Goal: Transaction & Acquisition: Book appointment/travel/reservation

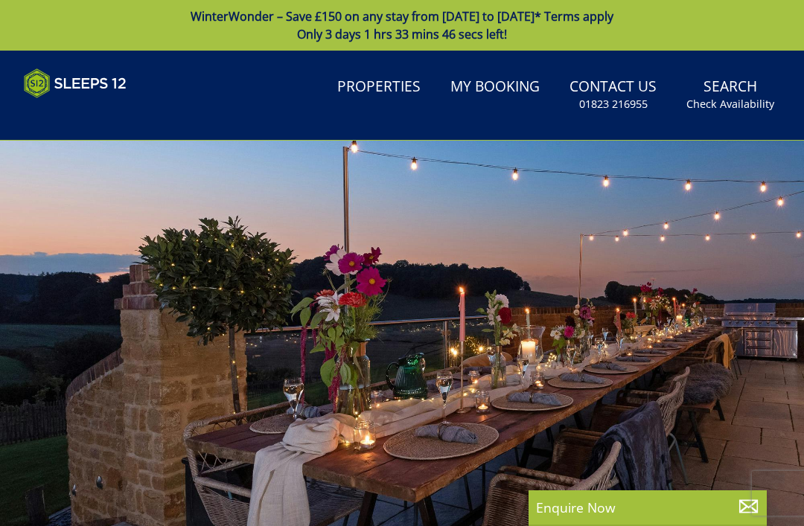
click at [743, 102] on small "Check Availability" at bounding box center [730, 104] width 88 height 15
click at [751, 106] on small "Check Availability" at bounding box center [730, 104] width 88 height 15
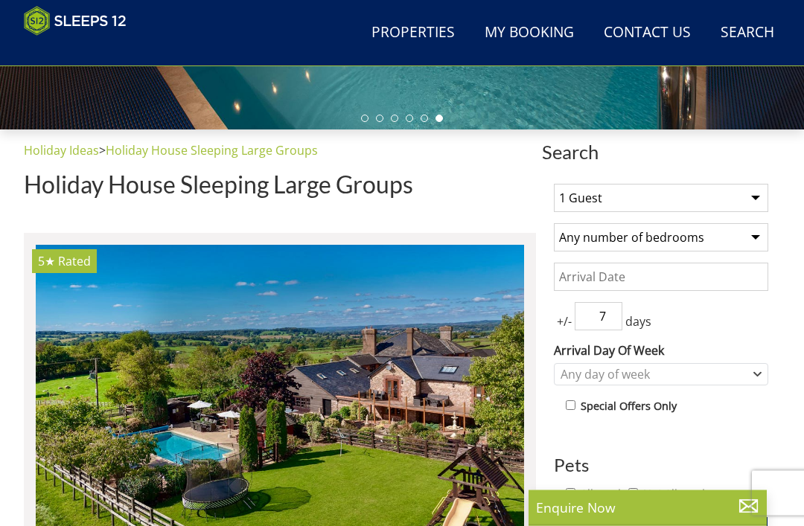
scroll to position [438, 0]
click at [735, 203] on select "1 Guest 2 Guests 3 Guests 4 Guests 5 Guests 6 Guests 7 Guests 8 Guests 9 Guests…" at bounding box center [661, 198] width 214 height 28
select select "12"
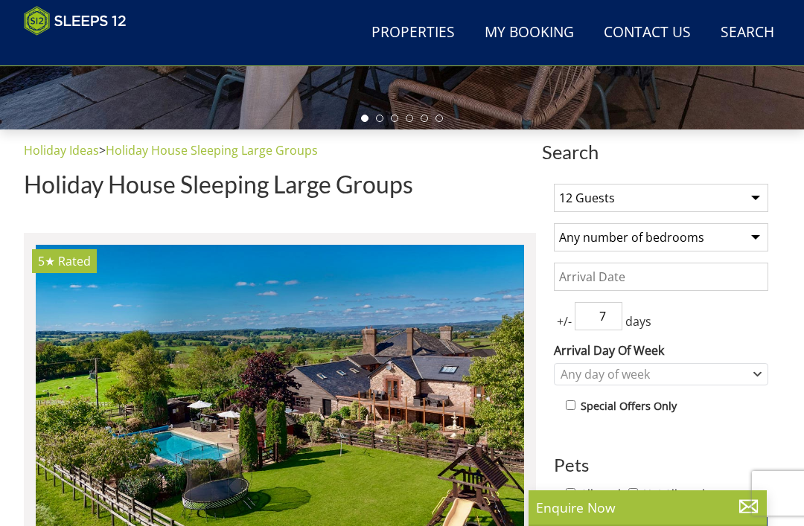
click at [737, 245] on select "Any number of bedrooms 4 Bedrooms 5 Bedrooms 6 Bedrooms 7 Bedrooms 8 Bedrooms 9…" at bounding box center [661, 237] width 214 height 28
click at [697, 274] on input "Date" at bounding box center [661, 277] width 214 height 28
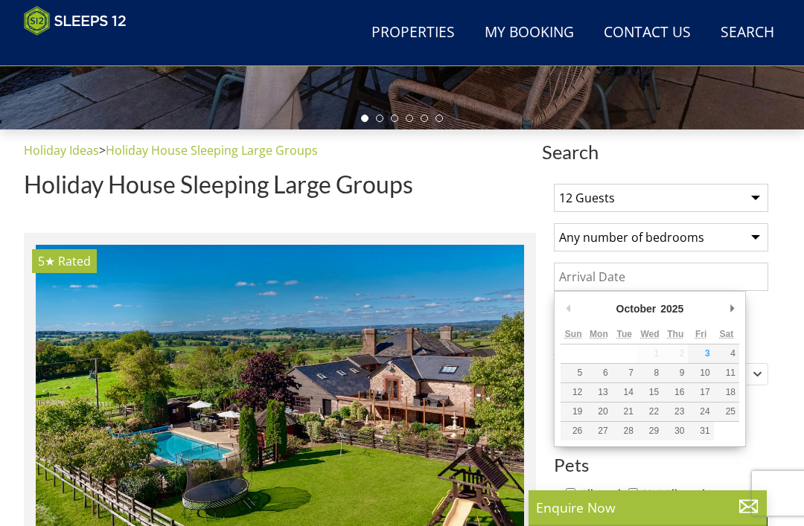
scroll to position [437, 0]
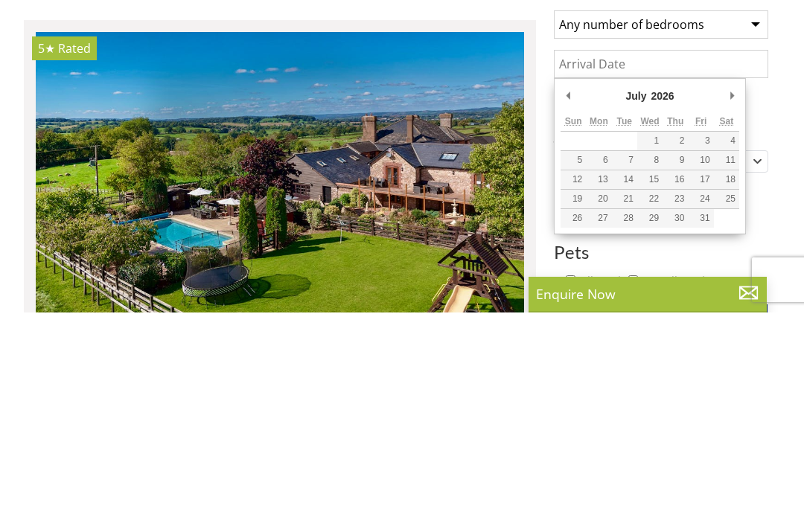
type input "[DATE]"
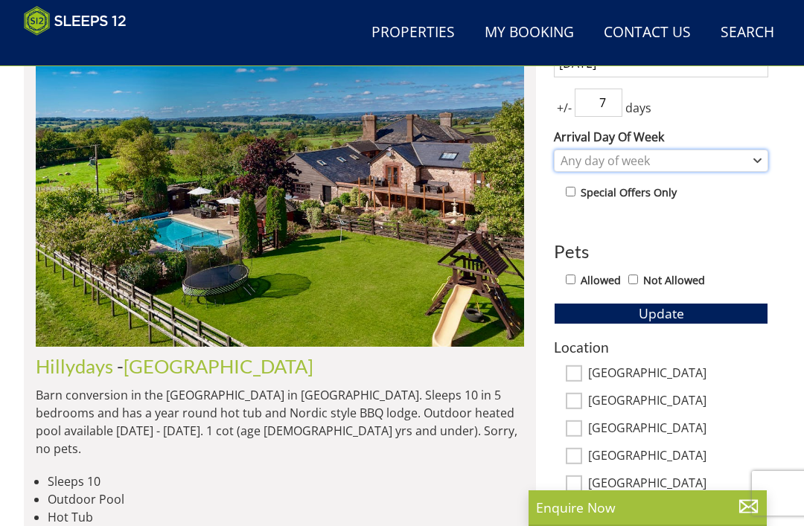
click at [747, 163] on div "Any day of week" at bounding box center [653, 161] width 193 height 16
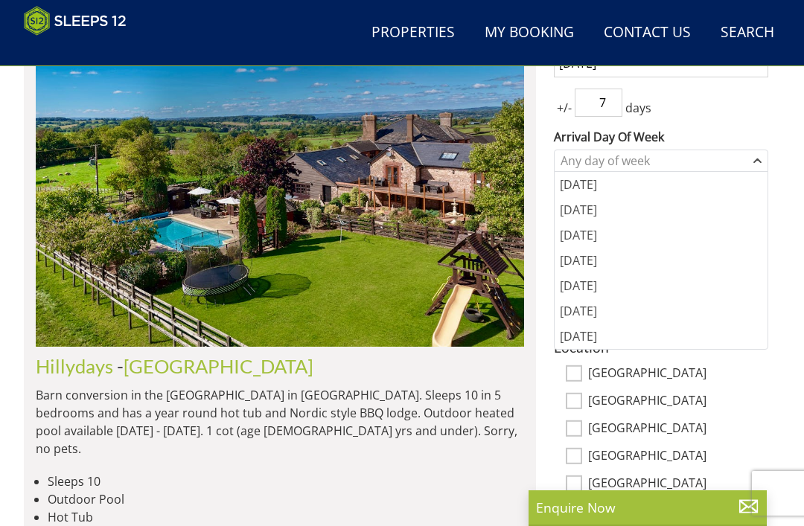
click at [755, 121] on div "1 Guest 2 Guests 3 Guests 4 Guests 5 Guests 6 Guests 7 Guests 8 Guests 9 Guests…" at bounding box center [661, 364] width 238 height 812
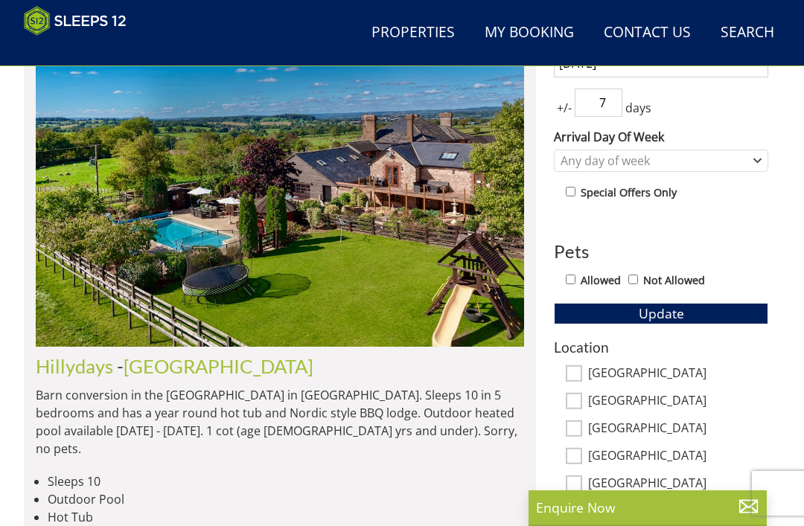
click at [622, 89] on input "7" at bounding box center [599, 103] width 48 height 28
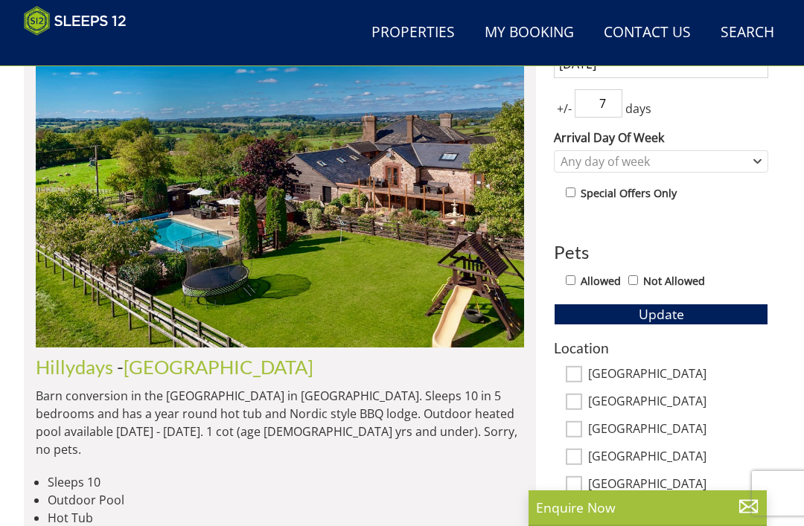
click at [622, 98] on input "7" at bounding box center [599, 103] width 48 height 28
type input "3"
click at [777, 235] on div "1 Guest 2 Guests 3 Guests 4 Guests 5 Guests 6 Guests 7 Guests 8 Guests 9 Guests…" at bounding box center [661, 365] width 238 height 812
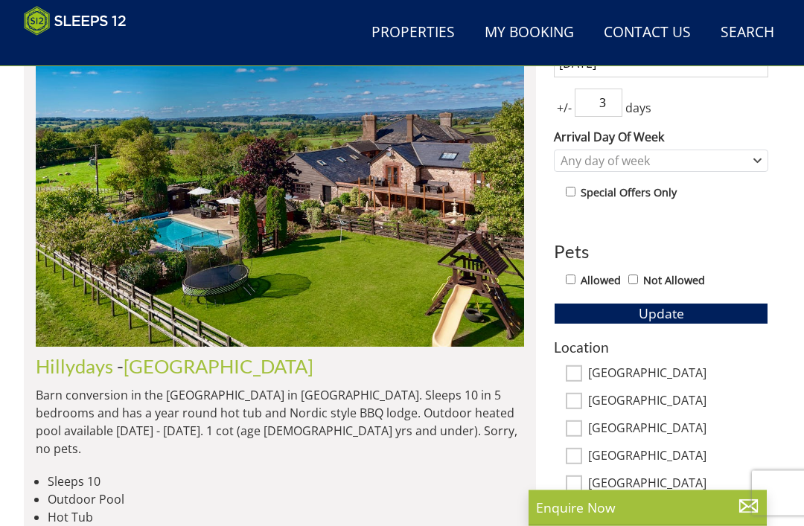
scroll to position [651, 0]
click at [723, 319] on button "Update" at bounding box center [661, 313] width 214 height 21
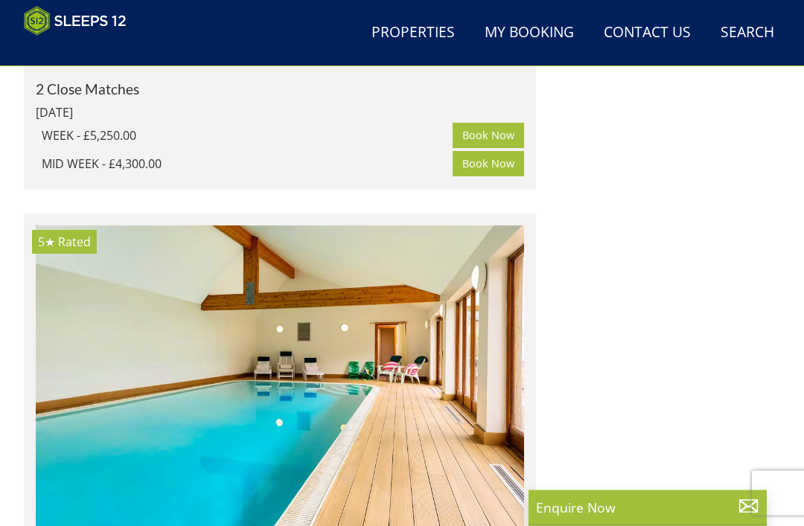
scroll to position [2192, 0]
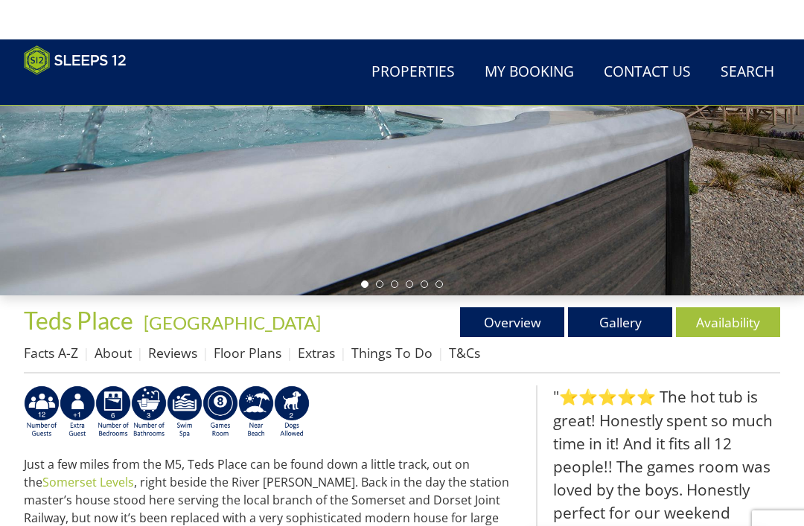
scroll to position [271, 0]
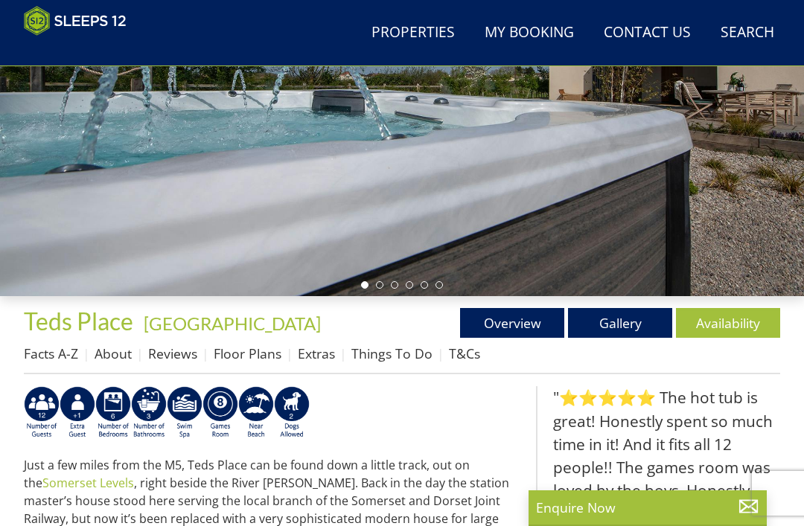
click at [657, 329] on link "Gallery" at bounding box center [620, 323] width 104 height 30
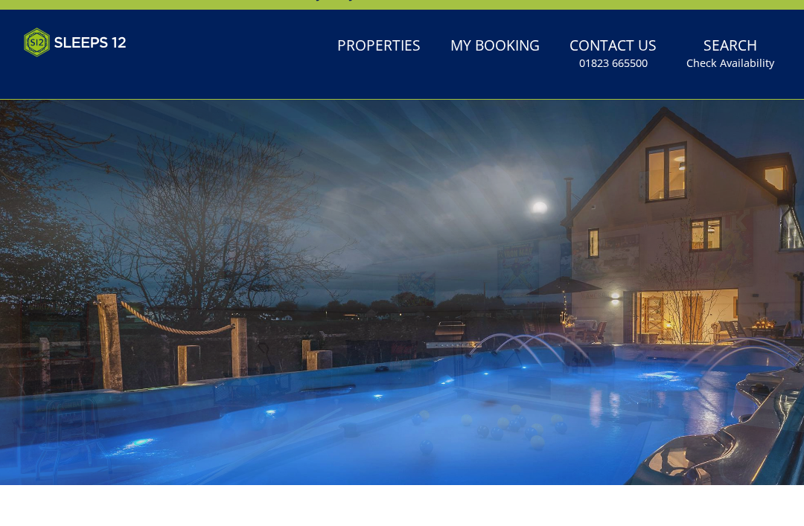
scroll to position [46, 0]
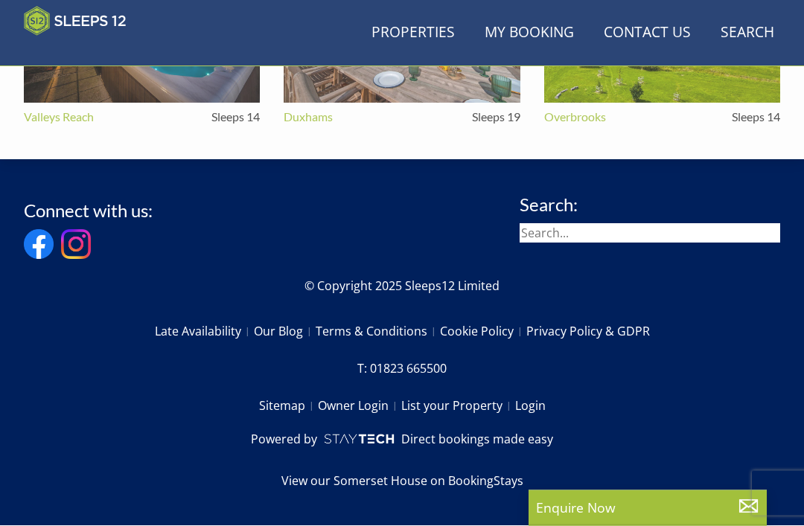
scroll to position [1538, 0]
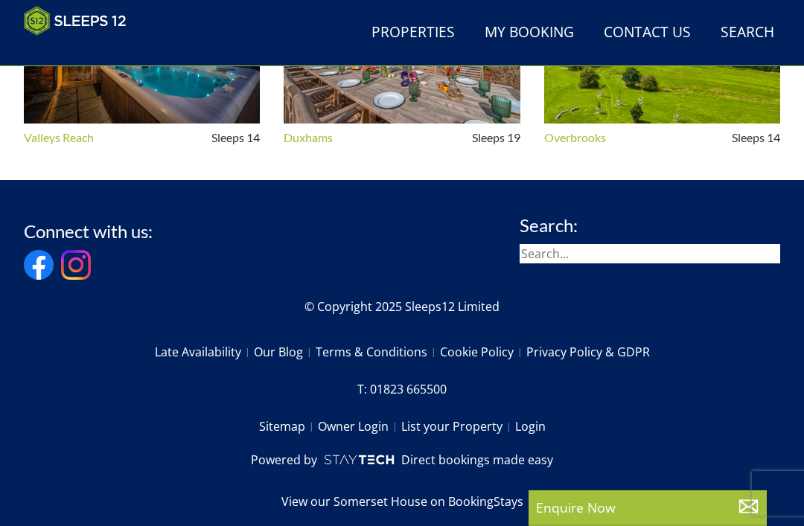
select select "12"
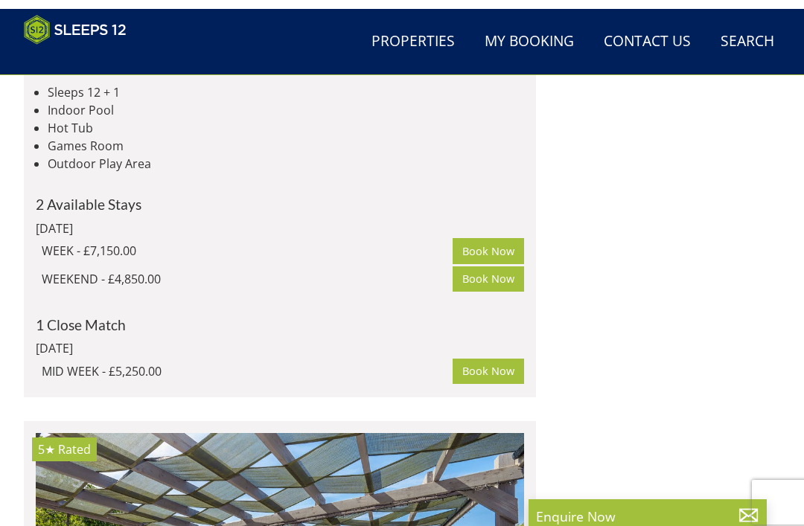
scroll to position [2794, 0]
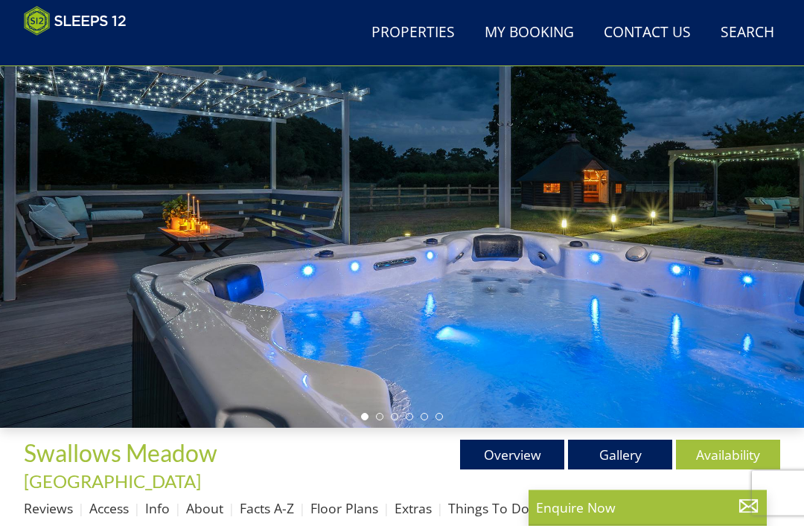
scroll to position [141, 0]
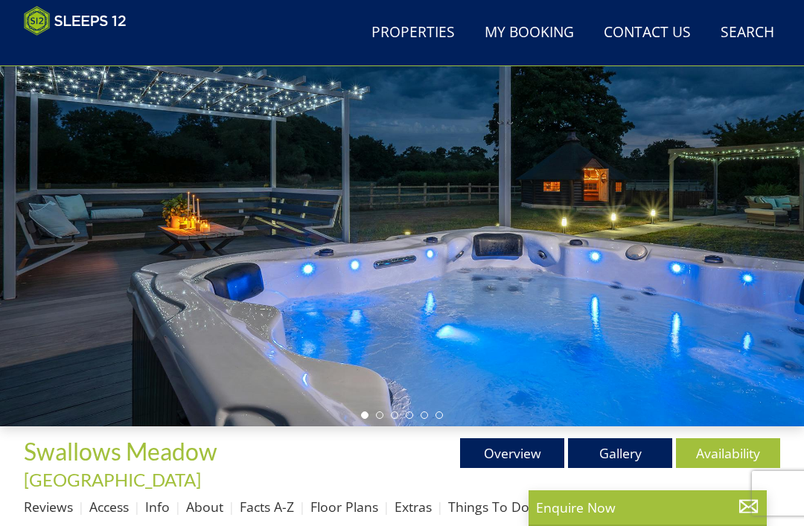
click at [645, 446] on link "Gallery" at bounding box center [620, 453] width 104 height 30
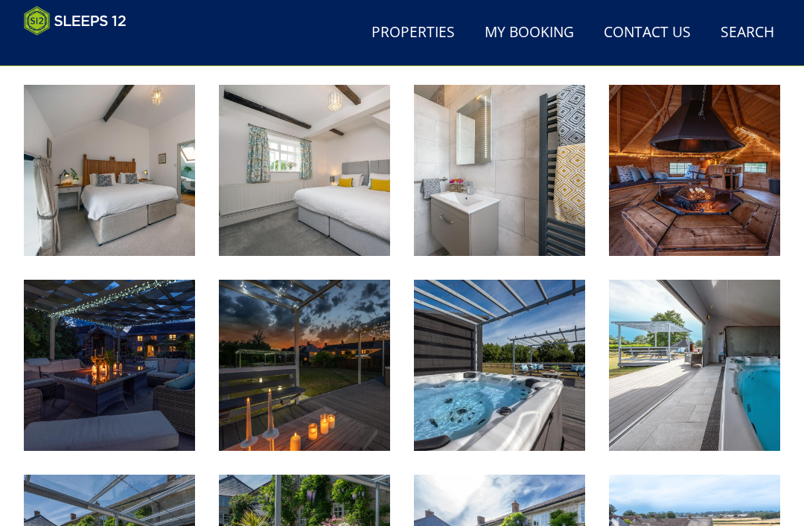
scroll to position [1767, 0]
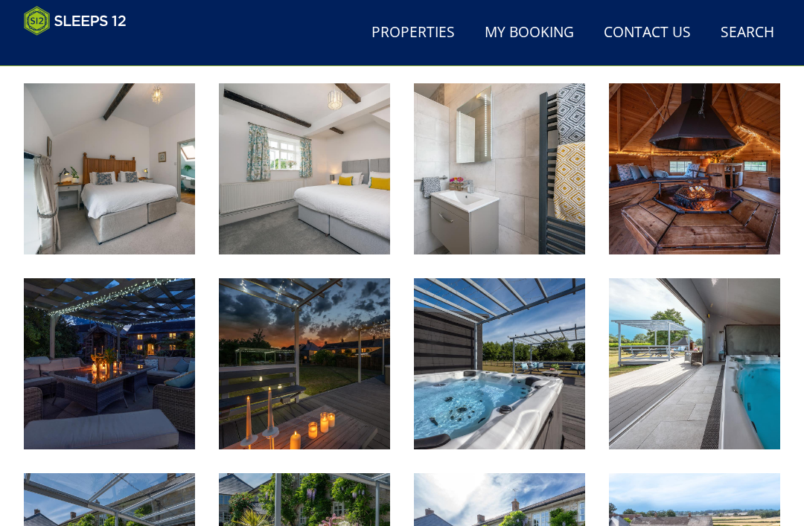
click at [695, 341] on img at bounding box center [694, 363] width 171 height 171
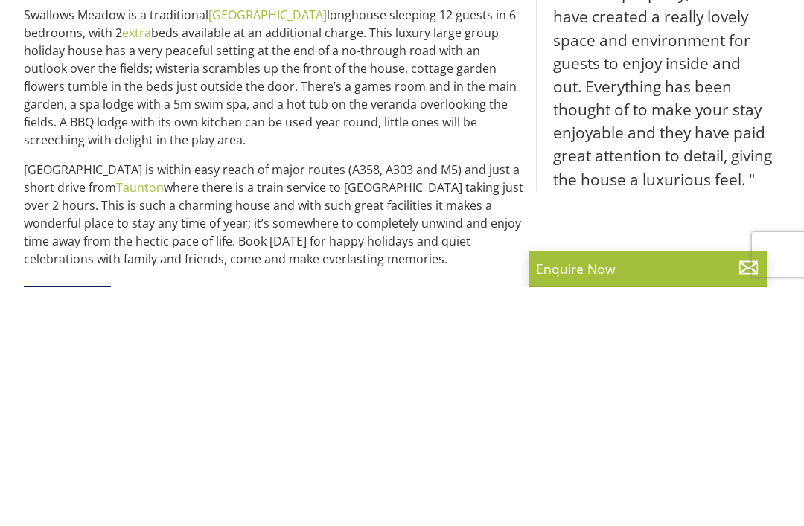
scroll to position [783, 0]
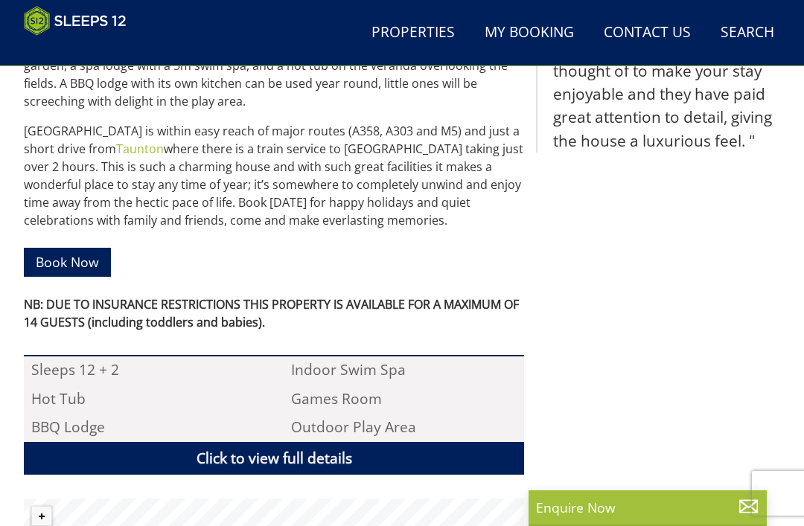
click at [49, 248] on link "Book Now" at bounding box center [67, 262] width 87 height 29
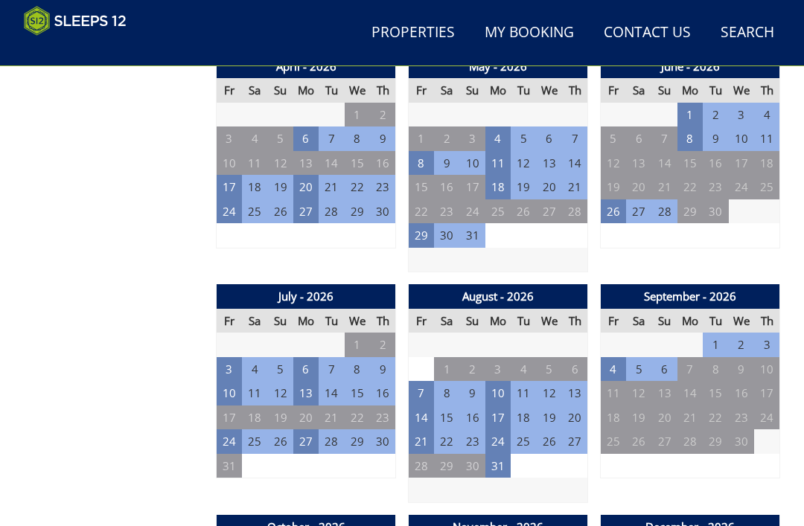
scroll to position [1087, 0]
click at [234, 430] on td "24" at bounding box center [229, 442] width 25 height 25
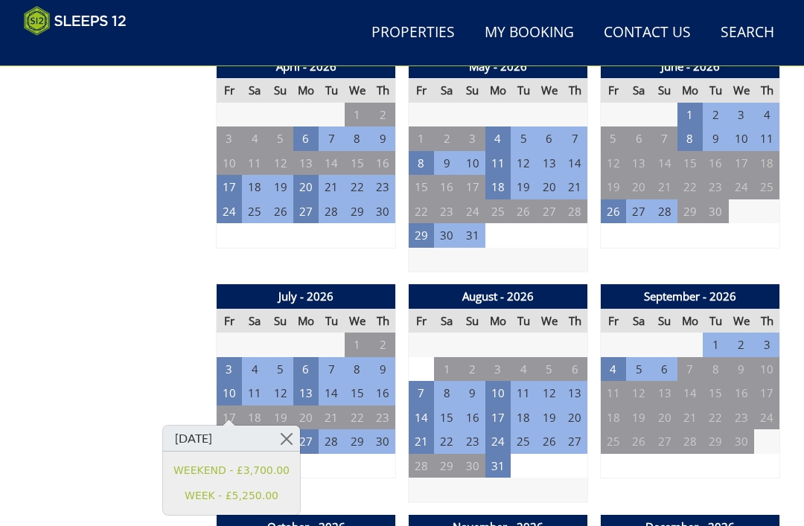
click at [272, 470] on link "WEEKEND - £3,700.00" at bounding box center [231, 471] width 116 height 16
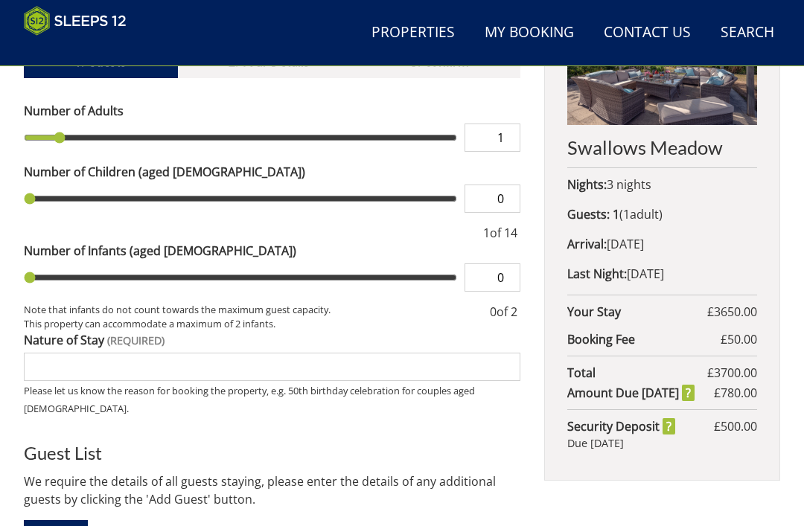
scroll to position [602, 0]
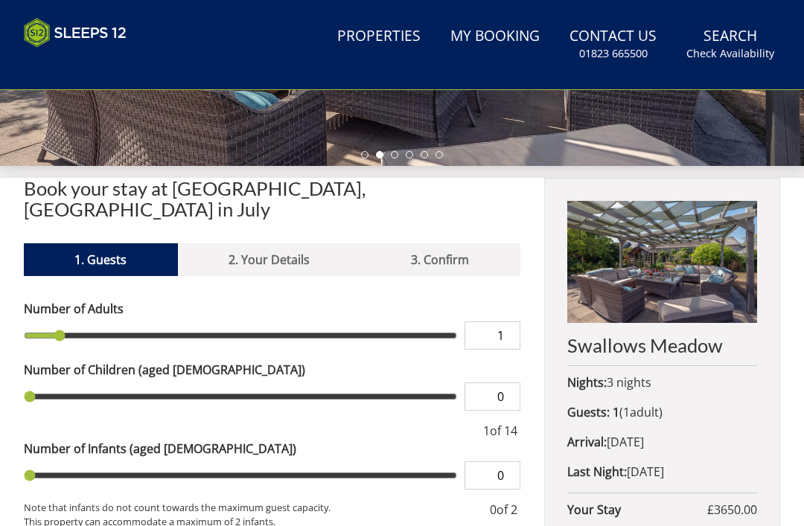
scroll to position [48, 0]
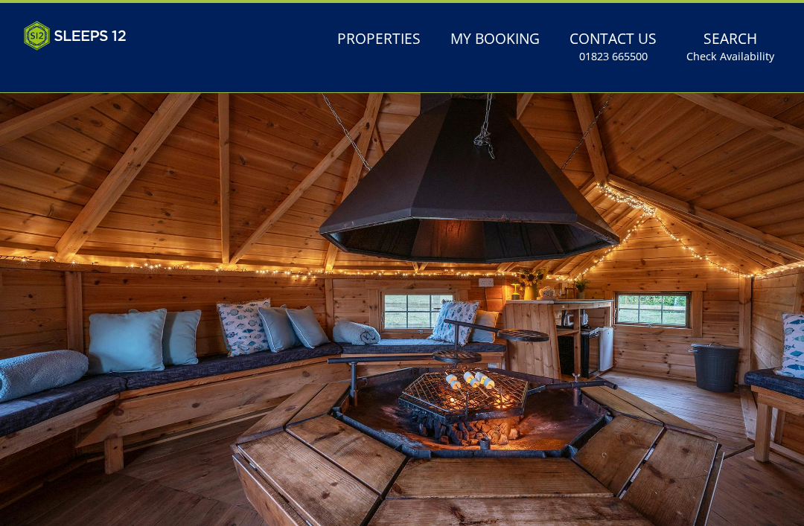
scroll to position [1087, 0]
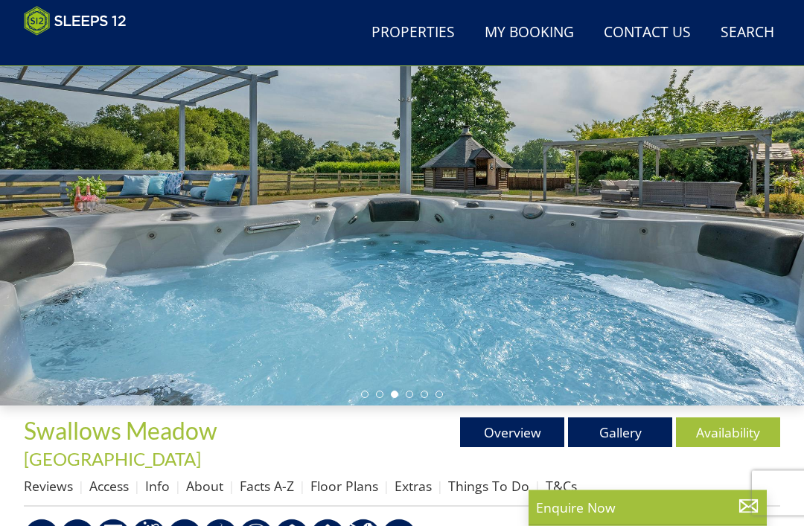
scroll to position [162, 0]
click at [375, 477] on link "Floor Plans" at bounding box center [344, 486] width 68 height 18
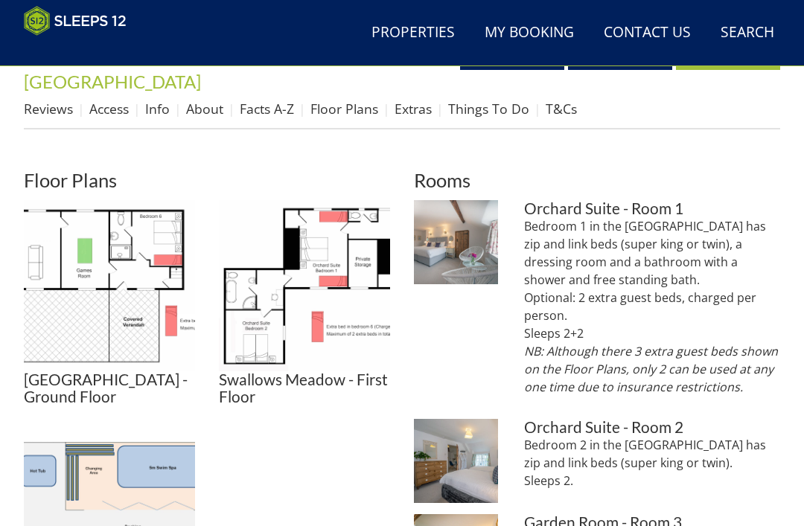
scroll to position [540, 0]
click at [339, 316] on img at bounding box center [304, 285] width 171 height 171
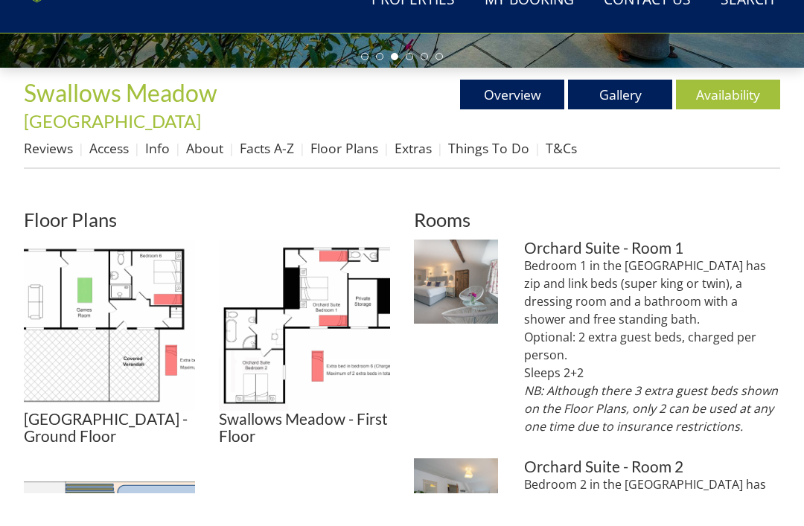
scroll to position [500, 0]
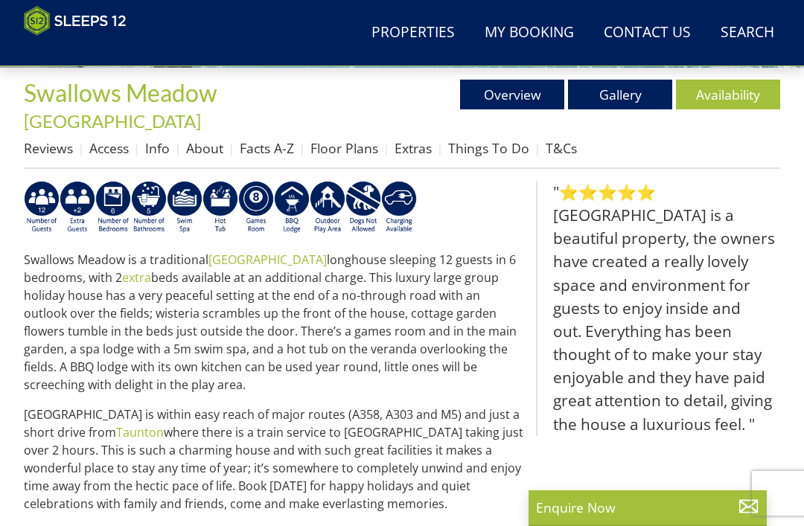
scroll to position [162, 0]
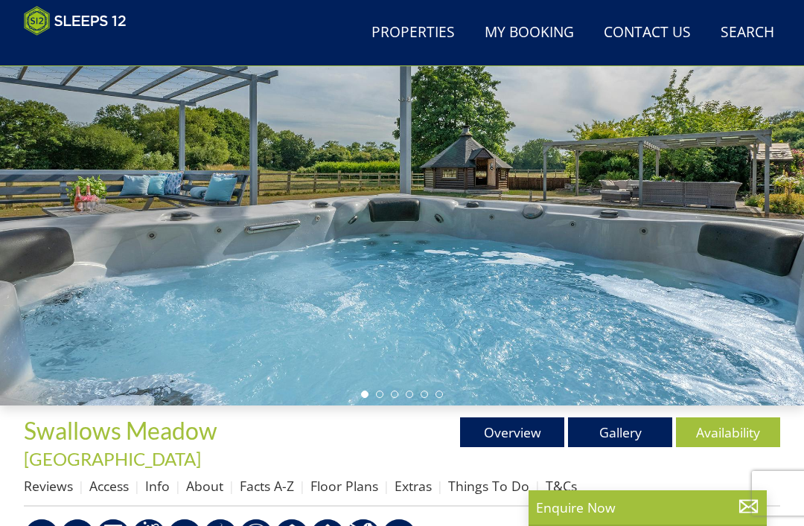
select select "12"
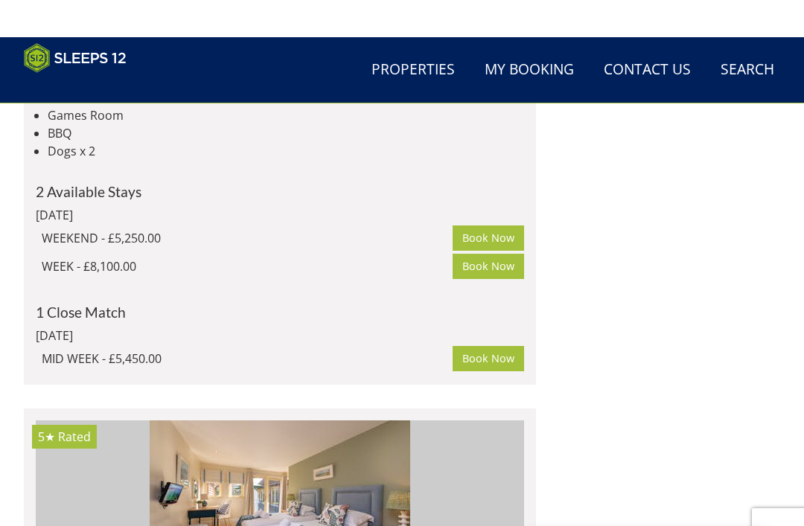
scroll to position [6501, 0]
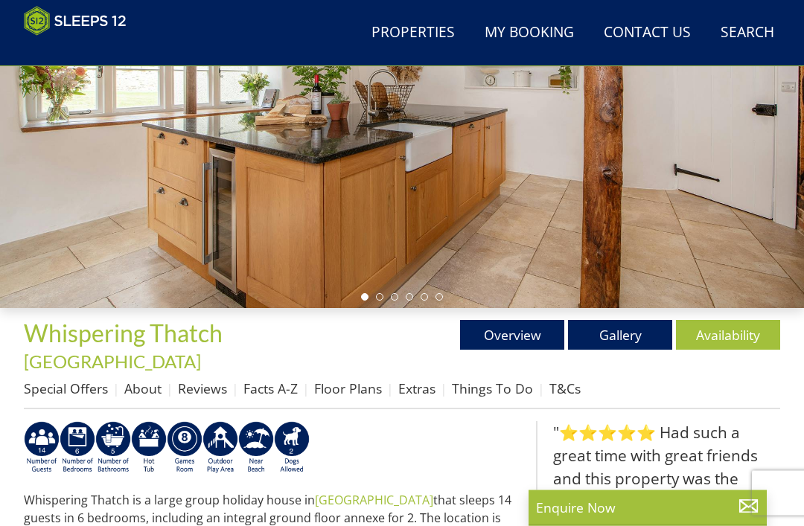
scroll to position [259, 0]
click at [644, 346] on link "Gallery" at bounding box center [620, 335] width 104 height 30
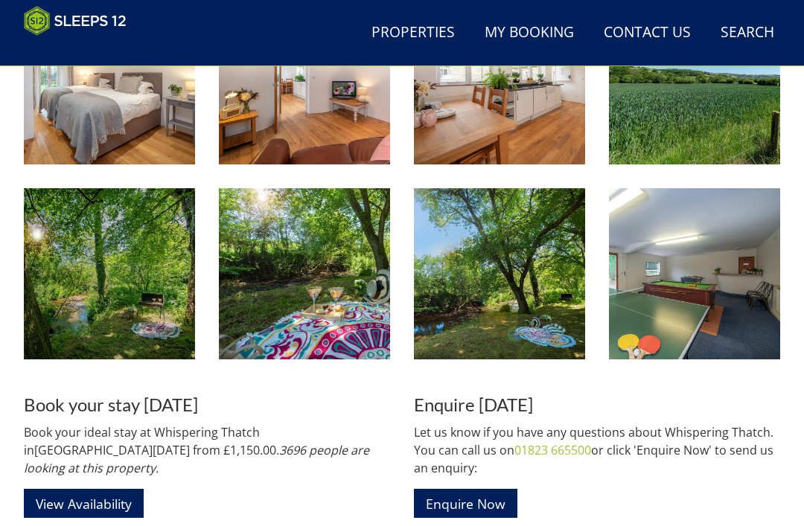
scroll to position [1857, 0]
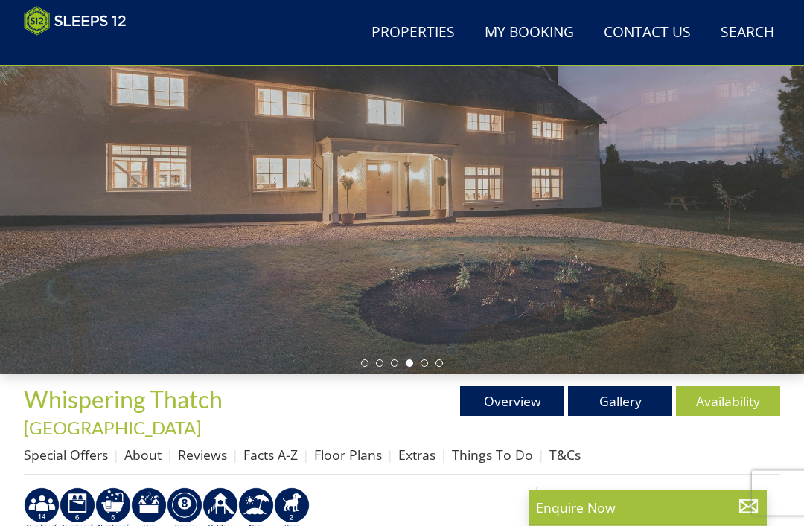
scroll to position [193, 0]
click at [741, 400] on link "Availability" at bounding box center [728, 401] width 104 height 30
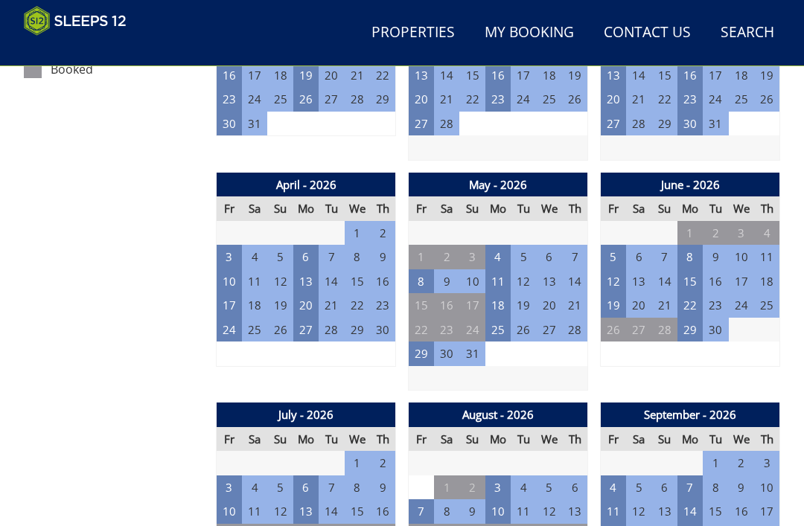
scroll to position [969, 0]
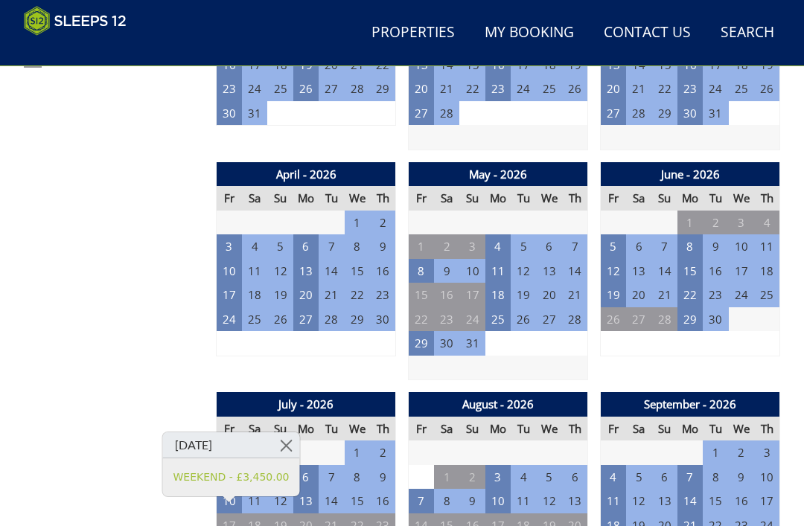
scroll to position [987, 0]
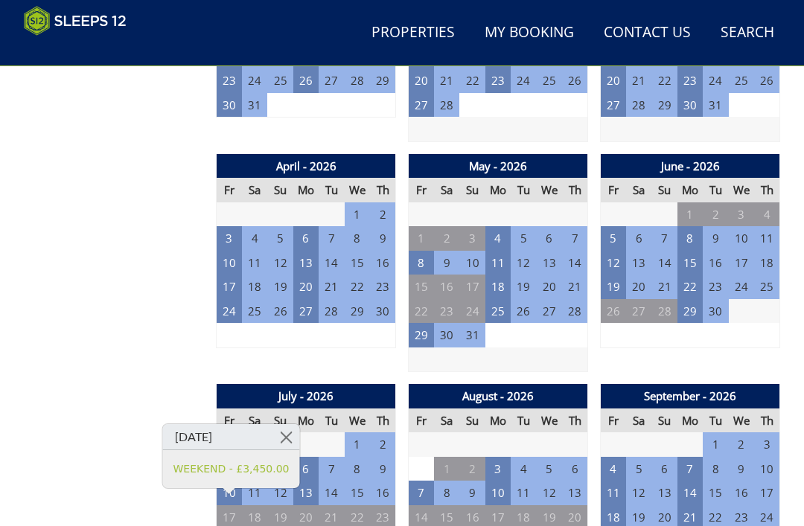
click at [269, 472] on link "WEEKEND - £3,450.00" at bounding box center [231, 470] width 116 height 16
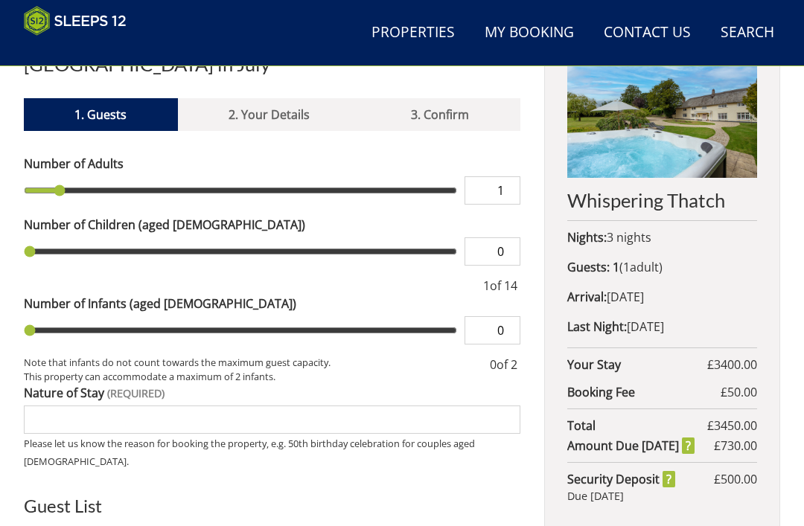
scroll to position [546, 0]
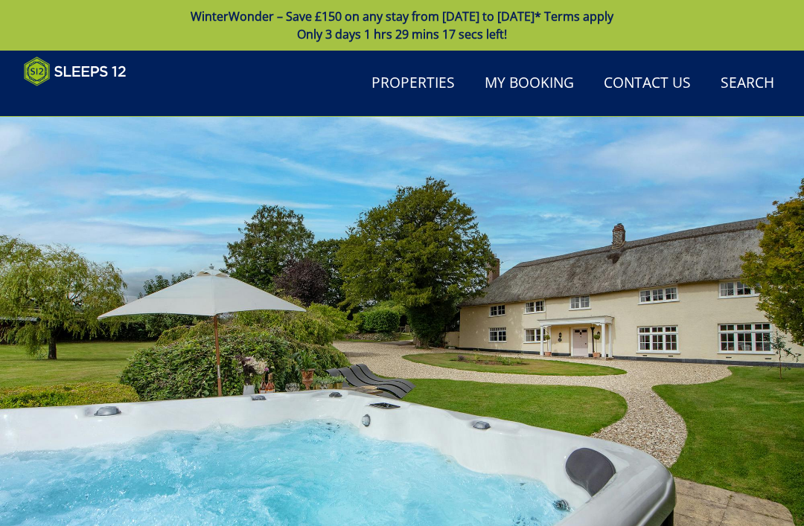
scroll to position [987, 0]
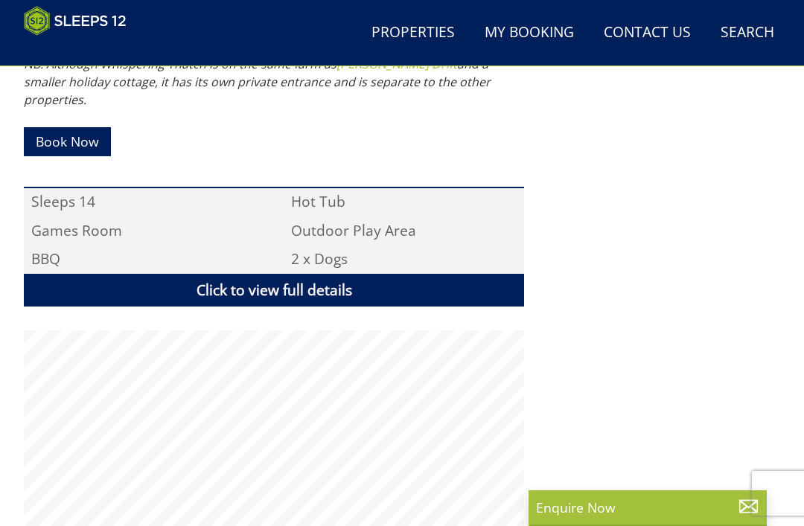
scroll to position [193, 0]
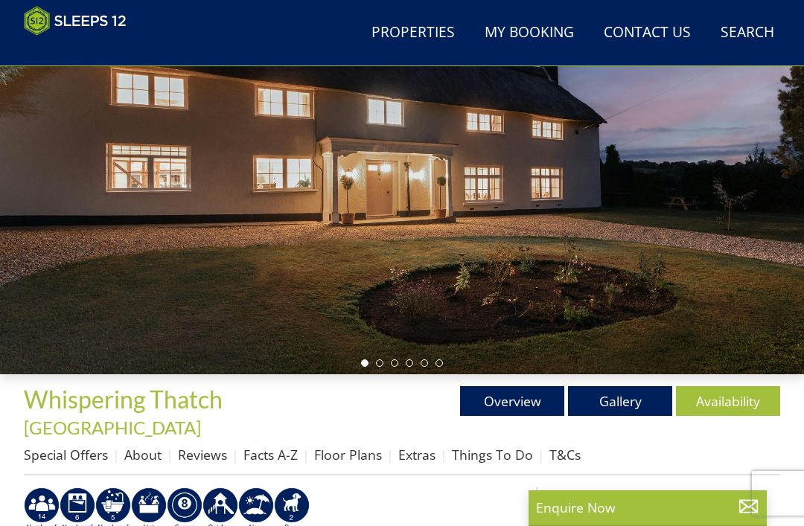
select select "12"
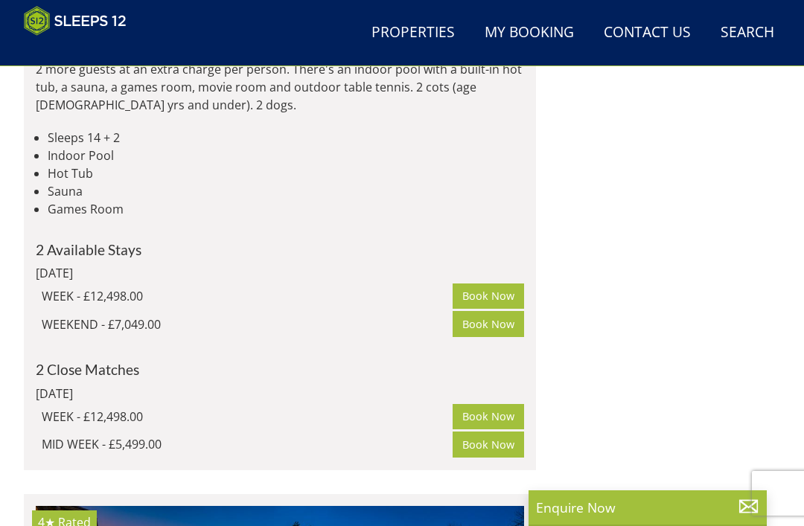
scroll to position [0, 977]
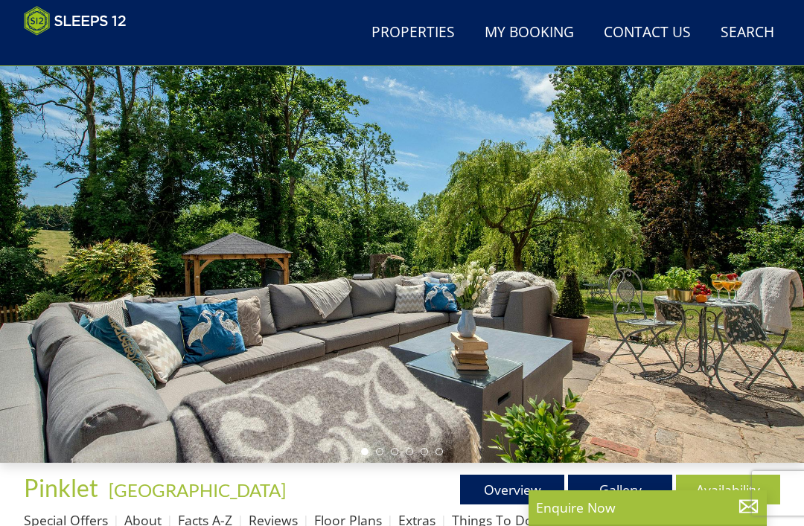
scroll to position [106, 0]
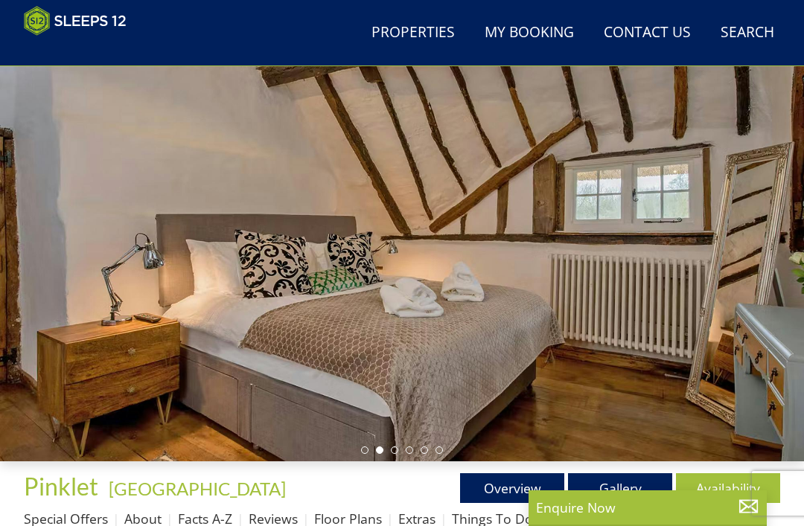
click at [633, 490] on link "Gallery" at bounding box center [620, 488] width 104 height 30
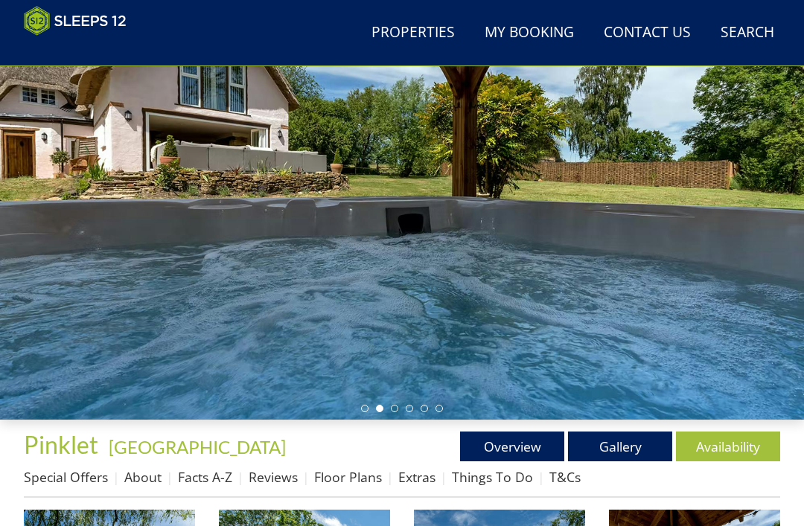
scroll to position [148, 0]
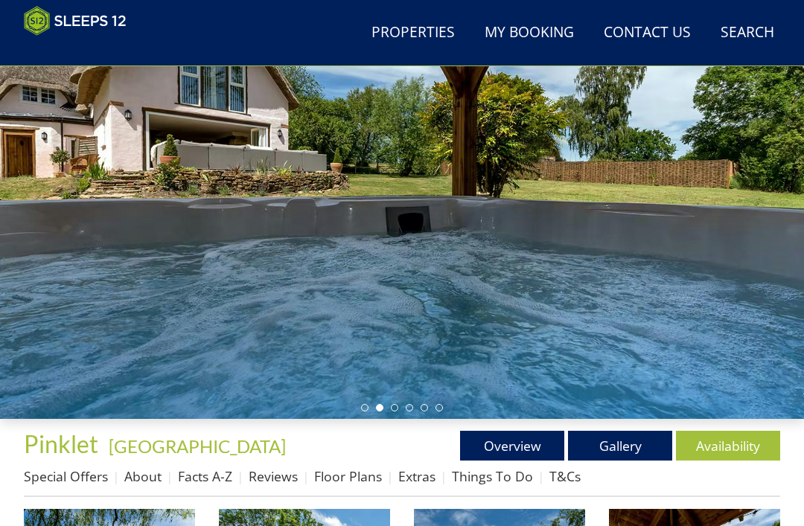
click at [735, 448] on link "Availability" at bounding box center [728, 446] width 104 height 30
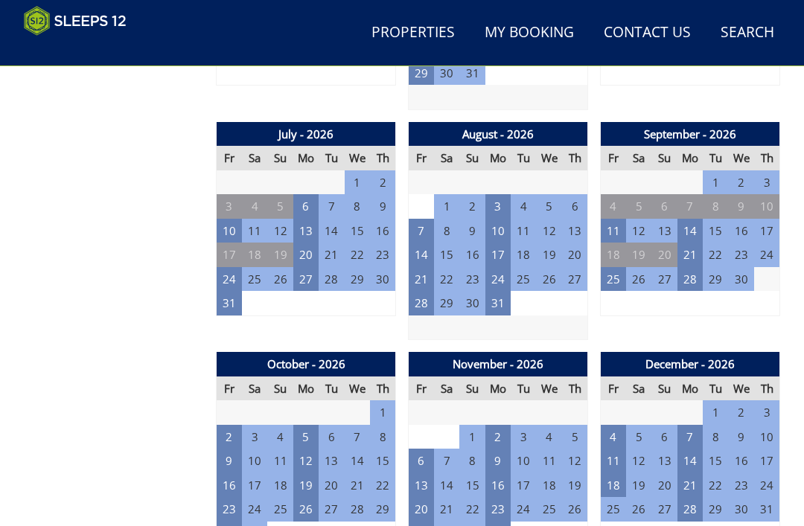
scroll to position [1227, 0]
click at [304, 243] on td "20" at bounding box center [305, 255] width 25 height 25
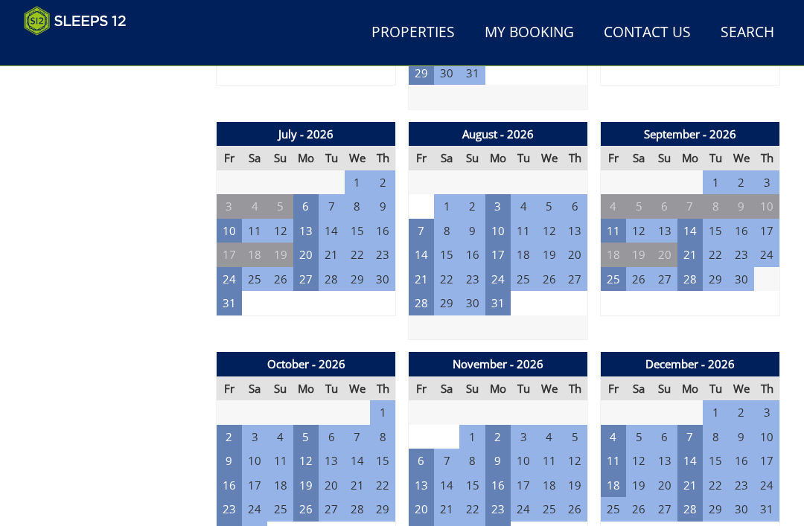
click at [226, 267] on td "24" at bounding box center [229, 279] width 25 height 25
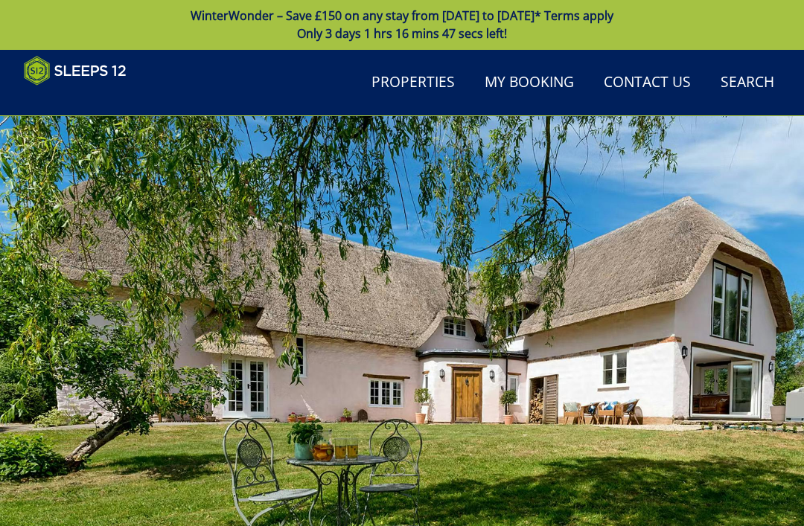
scroll to position [0, 0]
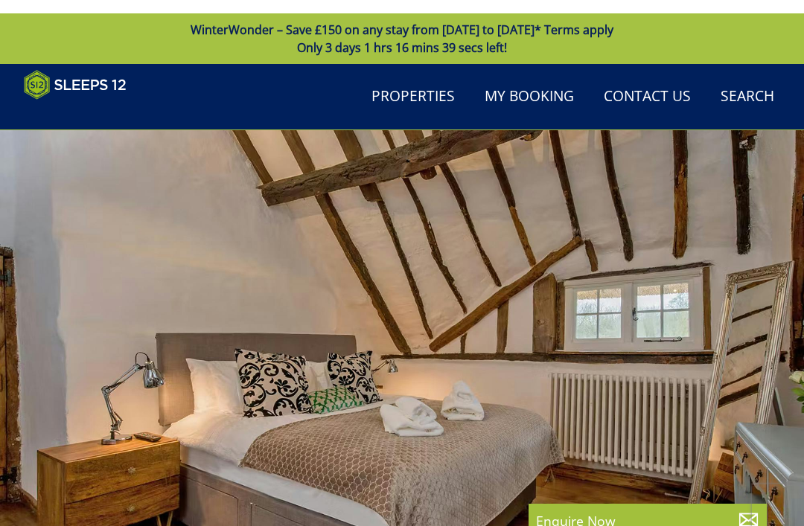
select select "12"
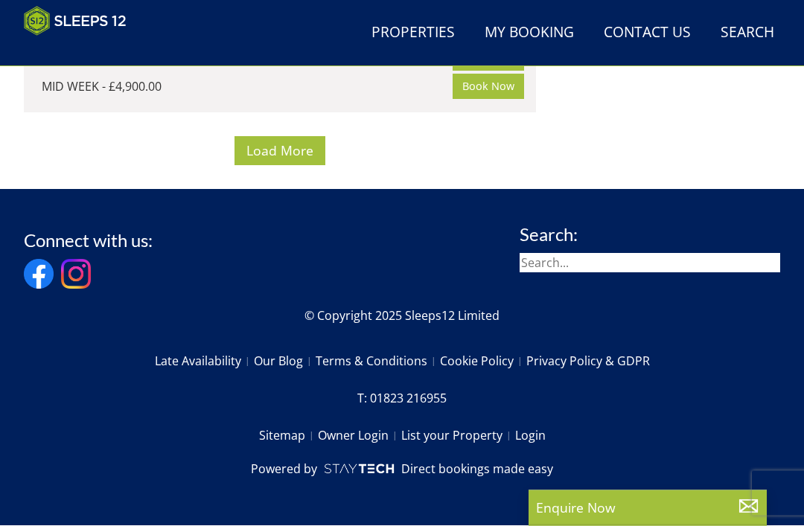
scroll to position [14981, 0]
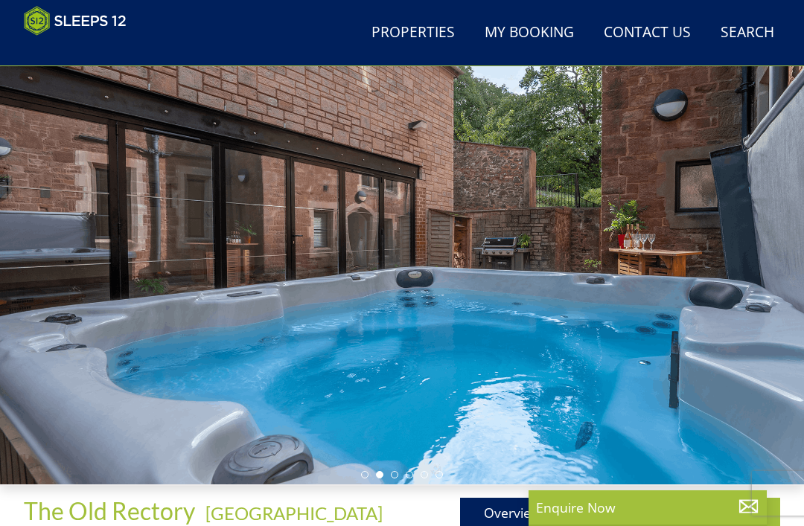
click at [624, 512] on link "Gallery" at bounding box center [620, 513] width 104 height 30
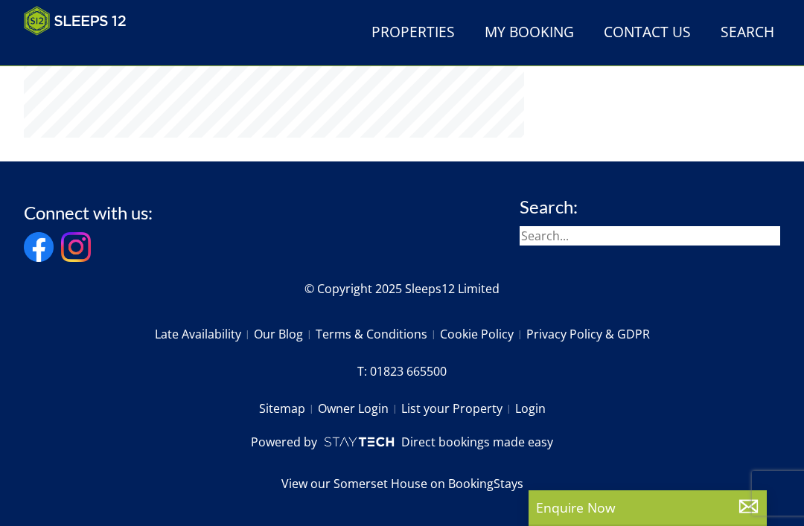
select select "12"
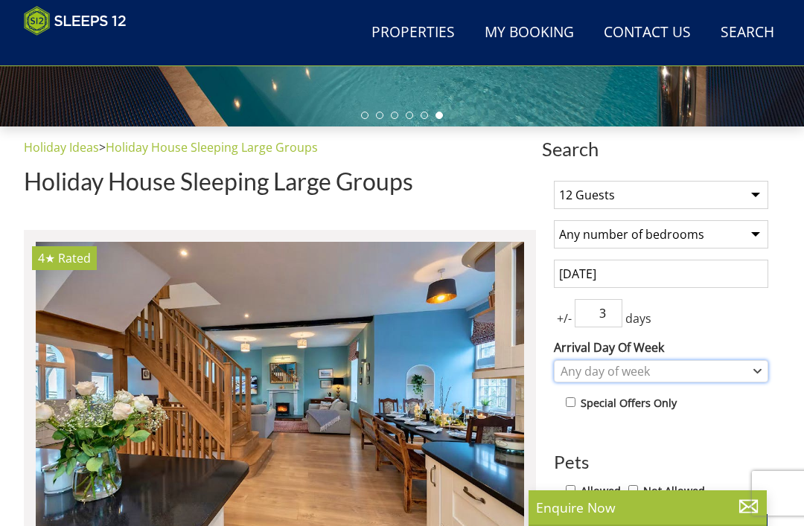
click at [751, 368] on div "Any day of week" at bounding box center [661, 371] width 214 height 22
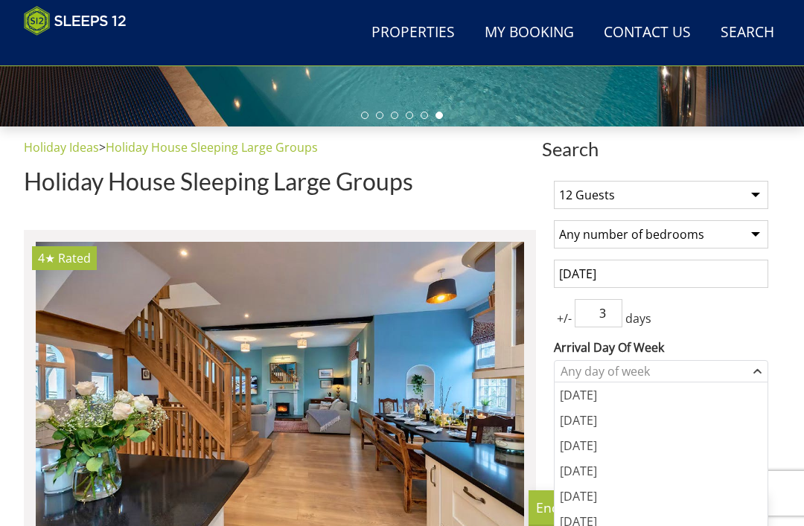
click at [686, 500] on div "[DATE]" at bounding box center [661, 496] width 213 height 25
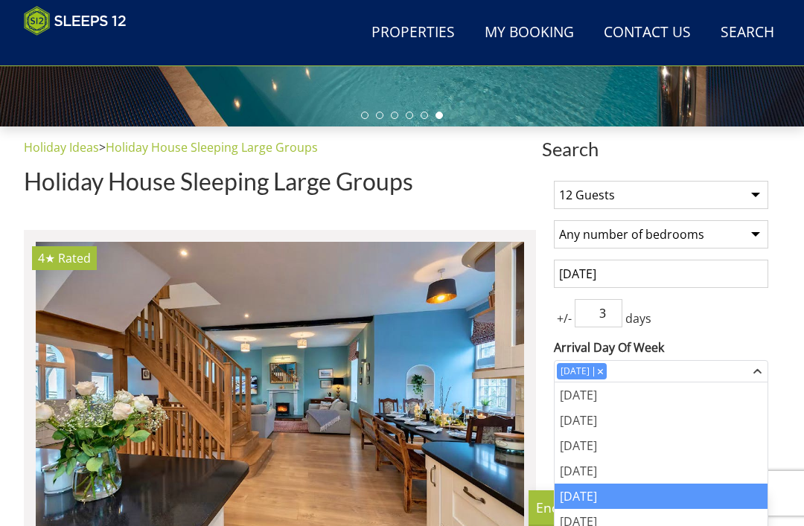
click at [766, 278] on input "[DATE]" at bounding box center [661, 274] width 214 height 28
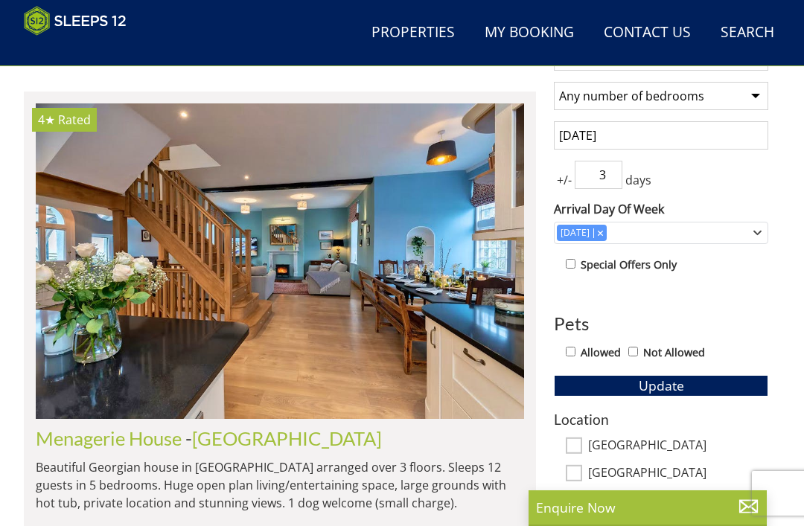
click at [701, 390] on button "Update" at bounding box center [661, 385] width 214 height 21
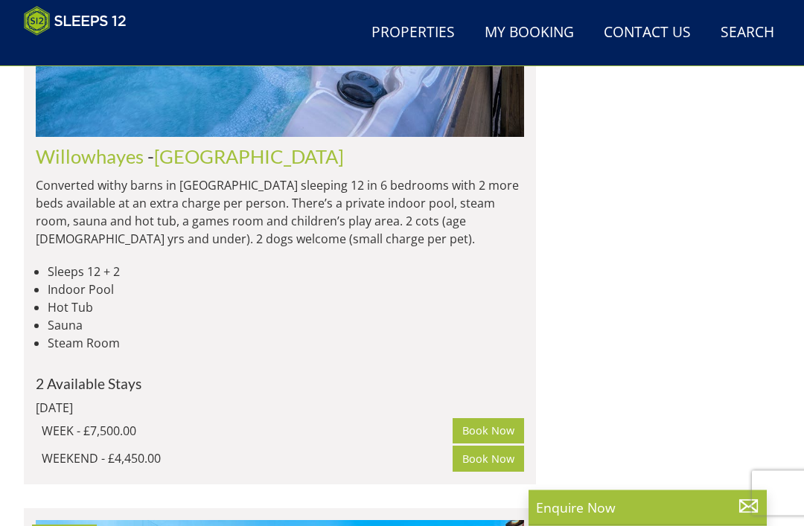
scroll to position [4039, 0]
click at [25, 310] on li "5★ Gold Award Willowhayes Check Availability More Info Willowhayes - Somerset S…" at bounding box center [280, 146] width 512 height 675
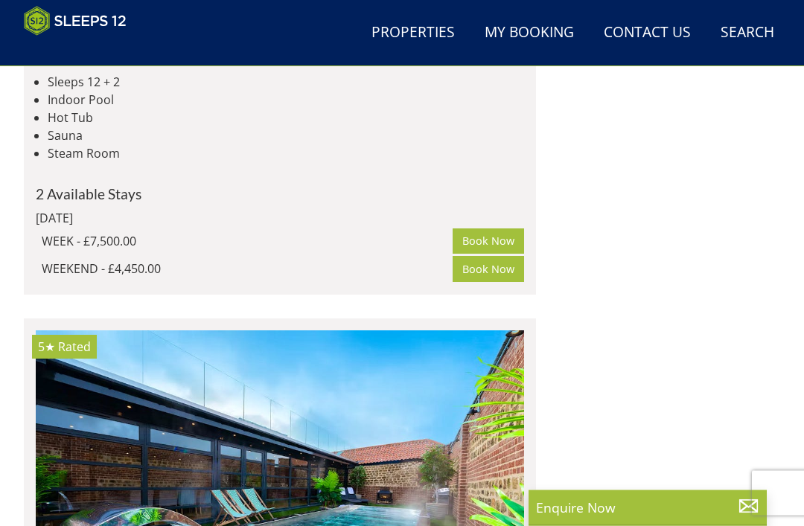
scroll to position [4232, 0]
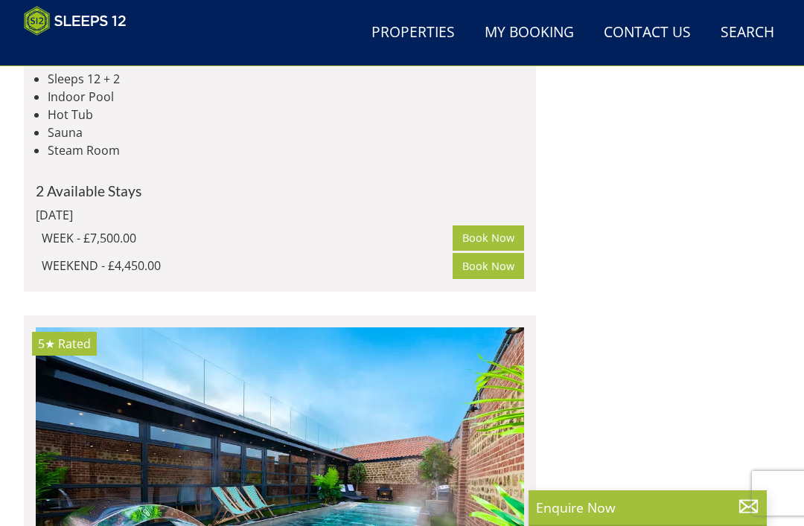
click at [57, 55] on p "Converted withy barns in [GEOGRAPHIC_DATA] sleeping 12 in 6 bedrooms with 2 mor…" at bounding box center [280, 19] width 488 height 71
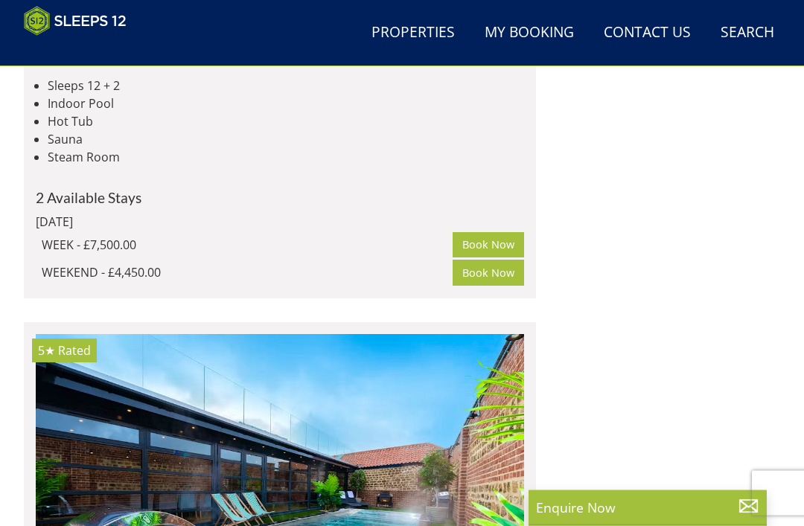
scroll to position [4193, 0]
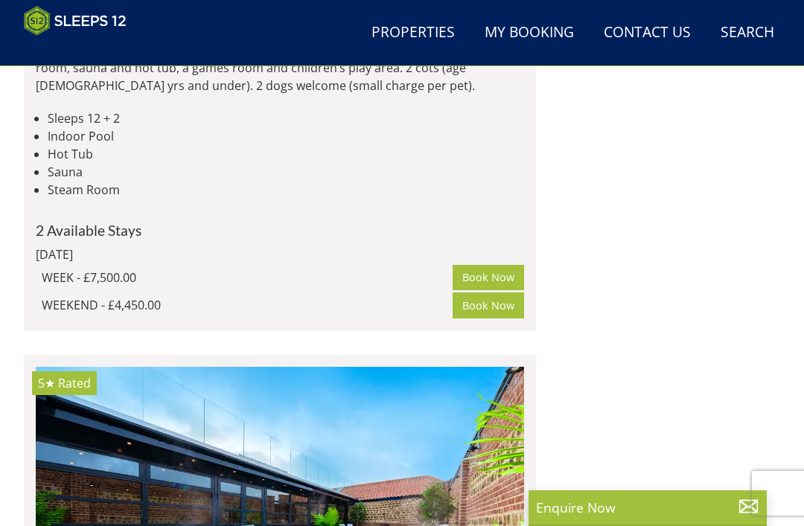
click at [68, 14] on link "Willowhayes" at bounding box center [90, 3] width 108 height 22
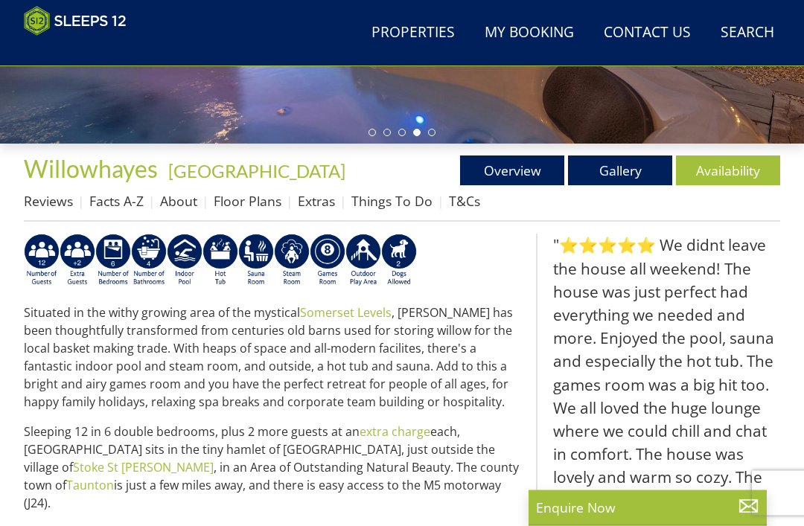
scroll to position [424, 0]
click at [652, 166] on link "Gallery" at bounding box center [620, 171] width 104 height 30
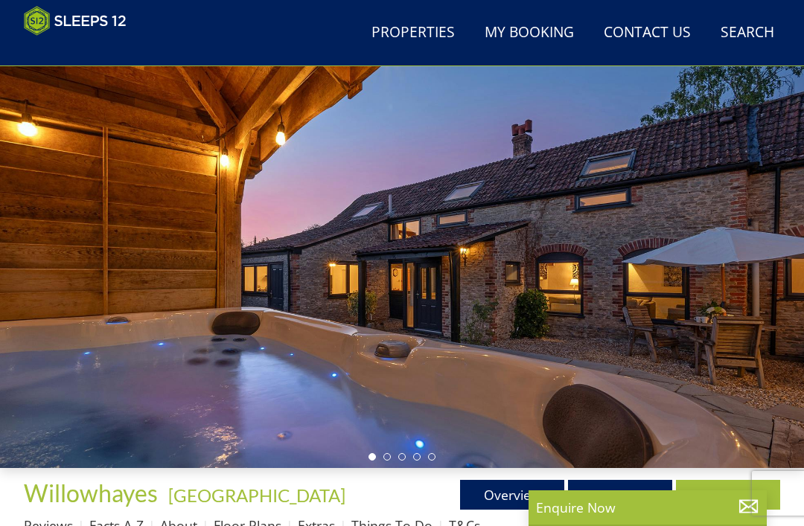
scroll to position [97, 0]
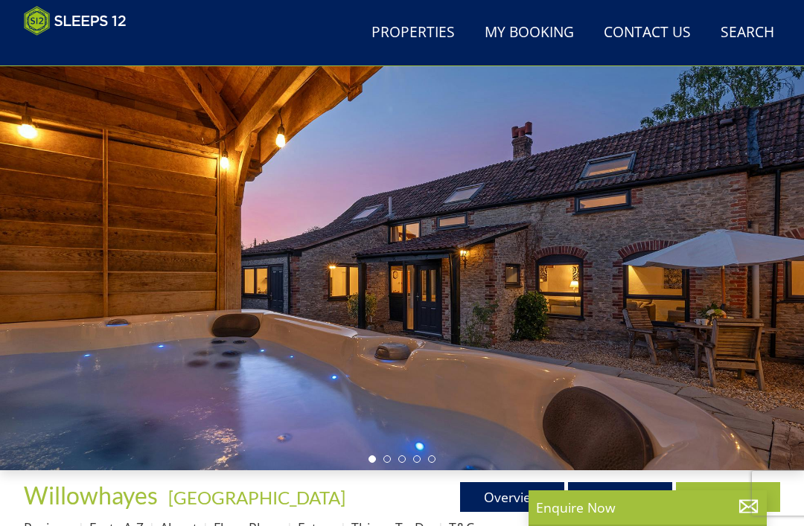
select select "12"
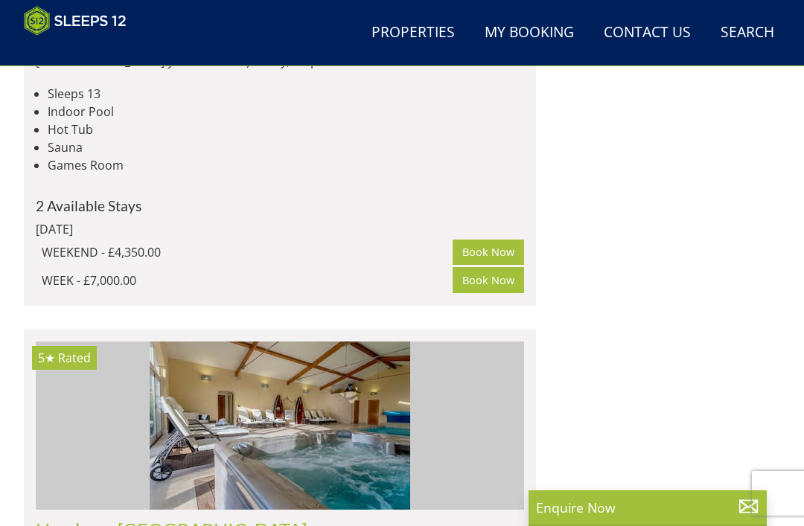
scroll to position [5460, 0]
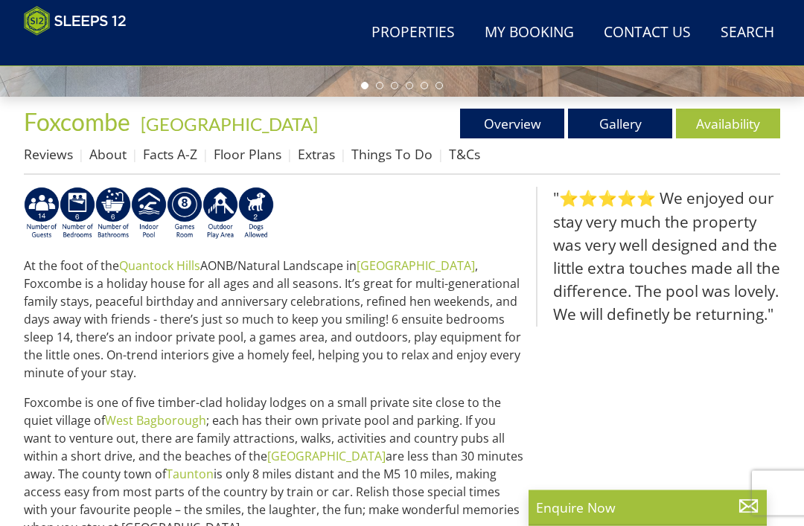
scroll to position [470, 0]
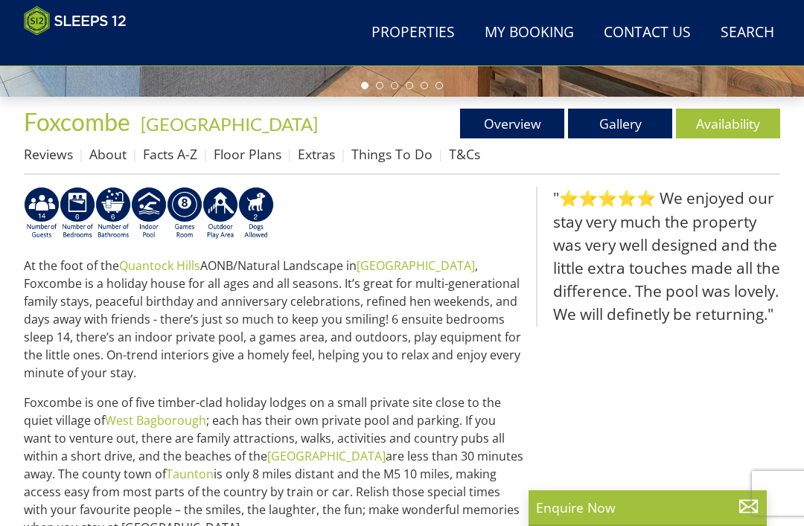
click at [617, 132] on link "Gallery" at bounding box center [620, 124] width 104 height 30
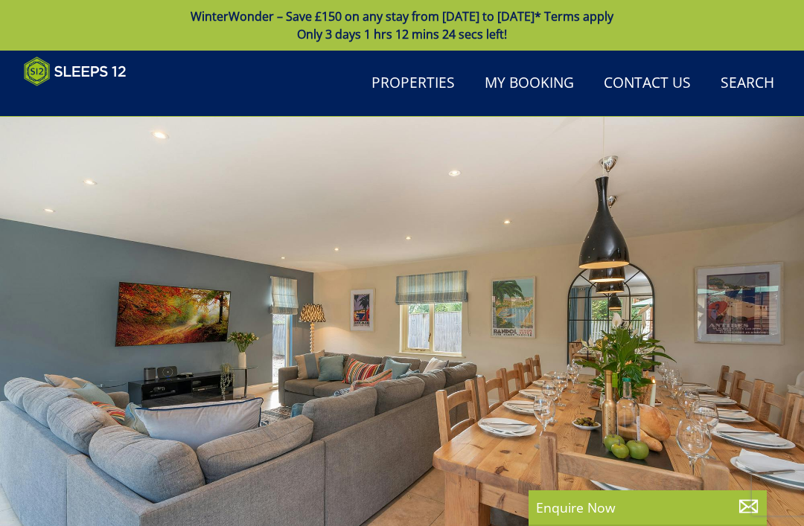
click at [755, 308] on div at bounding box center [402, 342] width 804 height 450
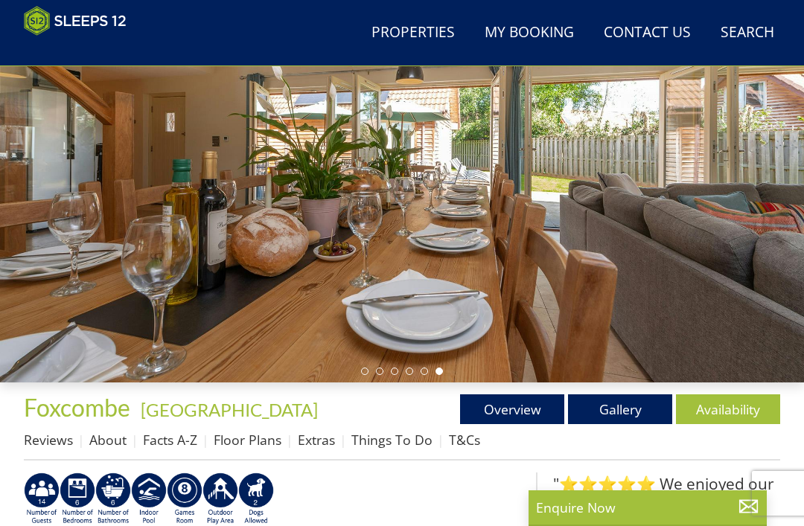
scroll to position [79, 0]
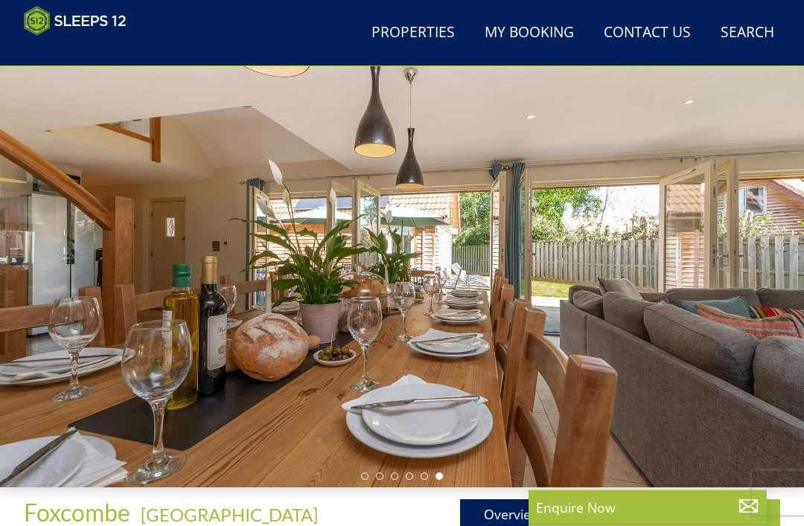
select select "12"
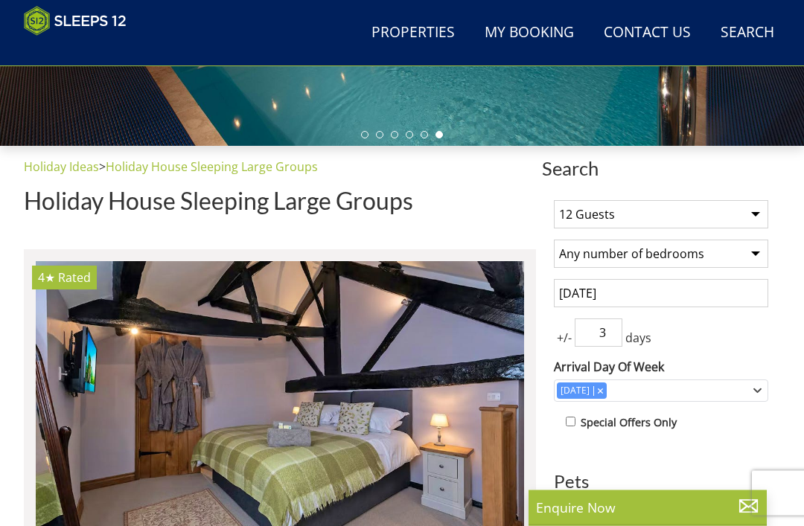
scroll to position [424, 0]
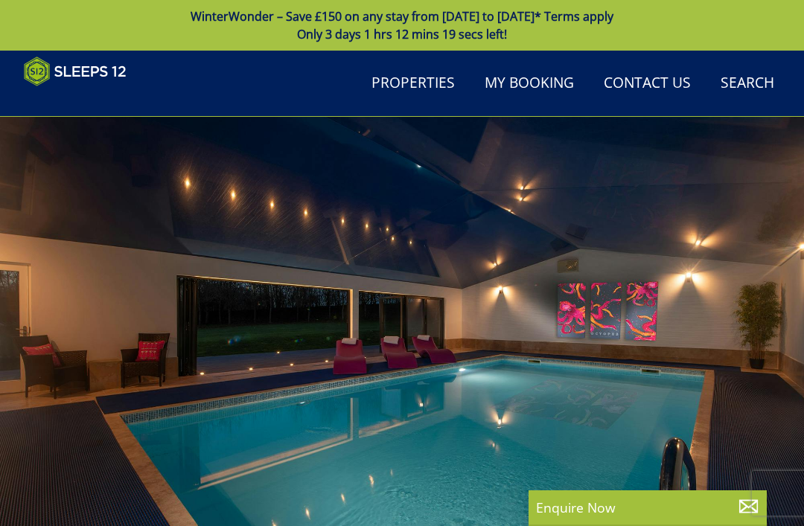
select select "12"
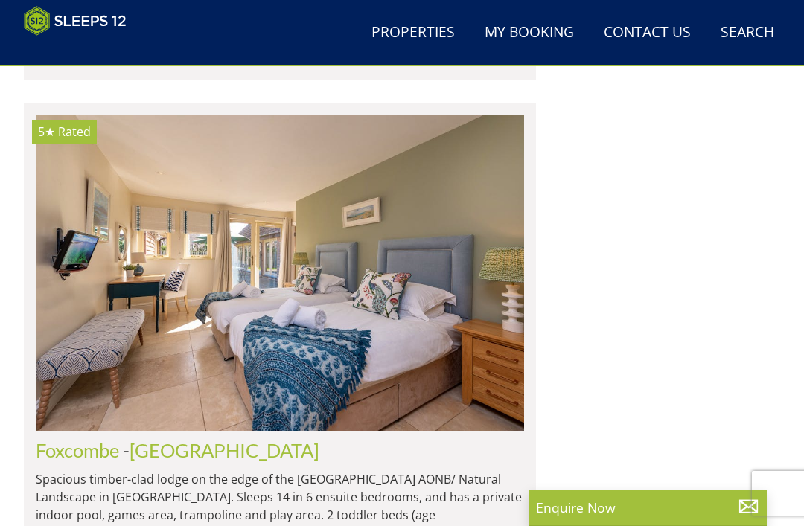
click at [77, 257] on img at bounding box center [280, 273] width 488 height 316
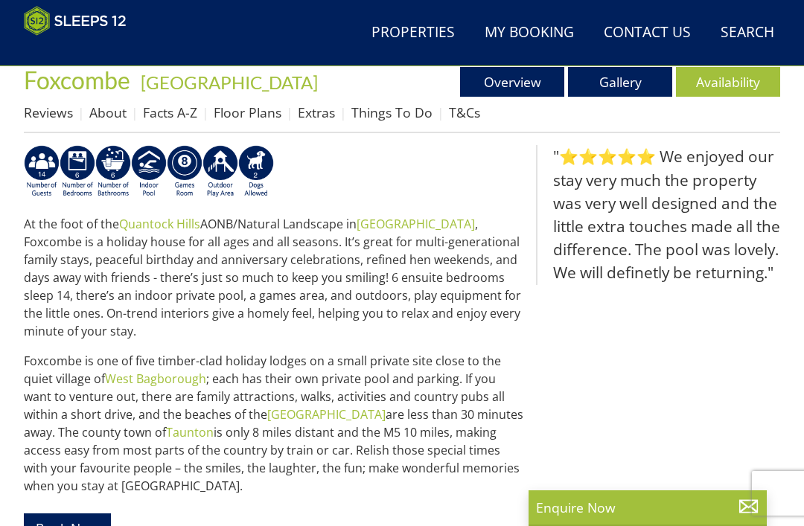
click at [243, 111] on link "Floor Plans" at bounding box center [248, 112] width 68 height 18
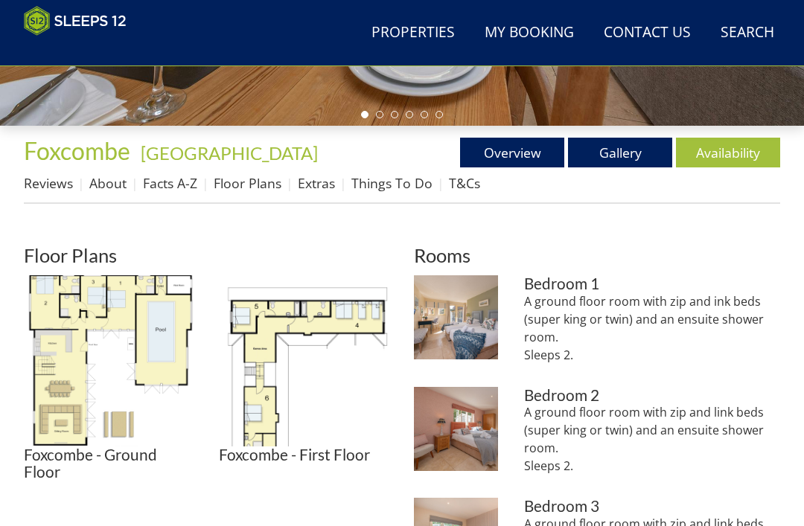
click at [74, 335] on img at bounding box center [109, 360] width 171 height 171
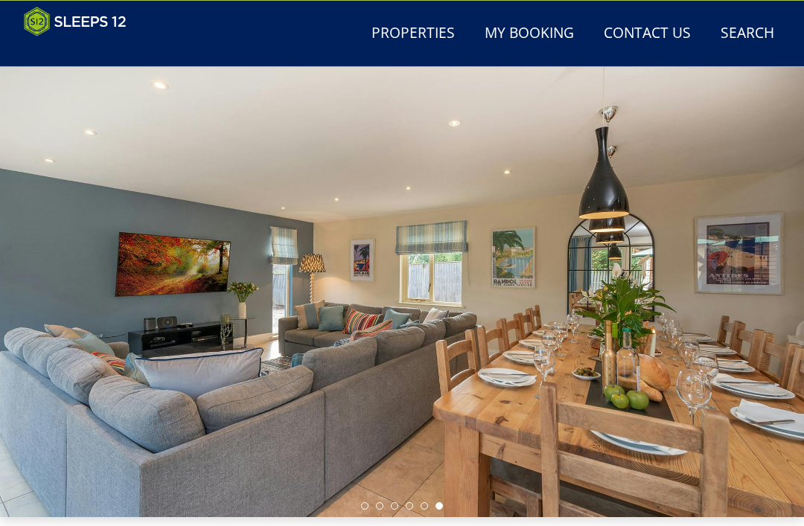
scroll to position [188, 0]
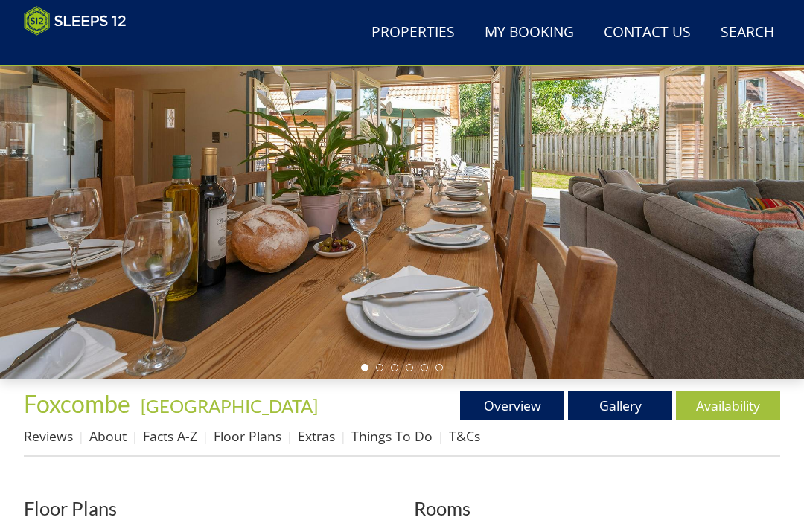
click at [629, 403] on link "Gallery" at bounding box center [620, 406] width 104 height 30
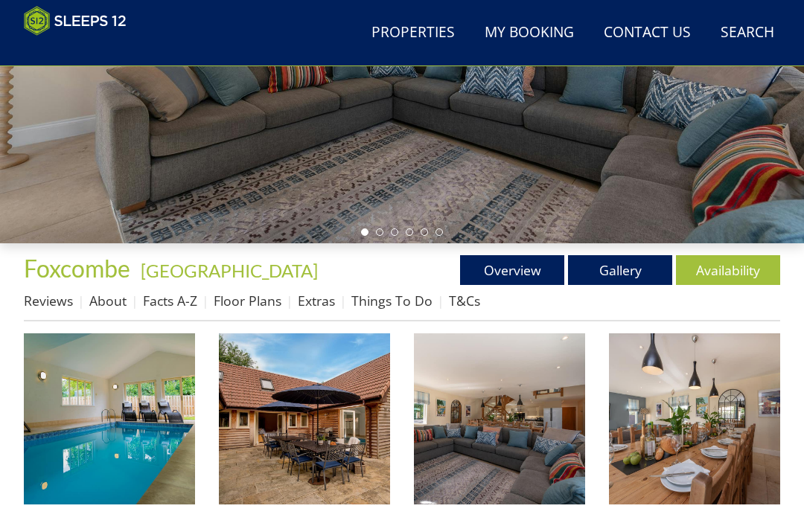
scroll to position [260, 0]
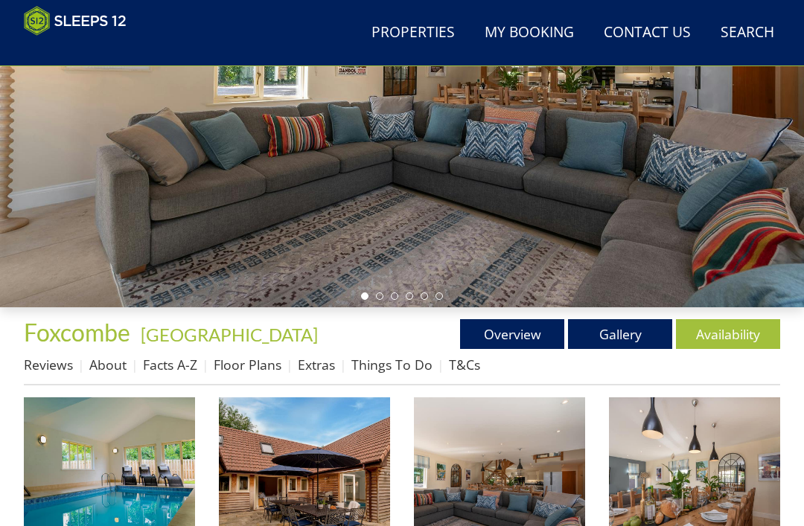
click at [31, 374] on link "Reviews" at bounding box center [48, 365] width 49 height 18
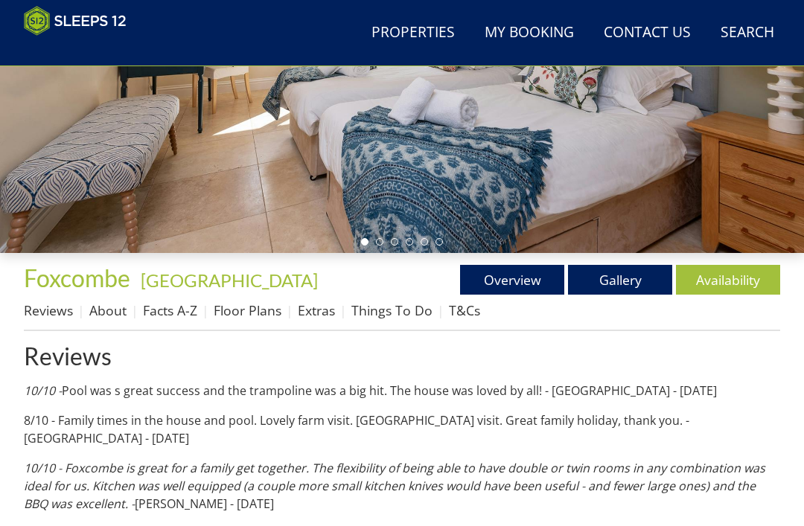
scroll to position [313, 0]
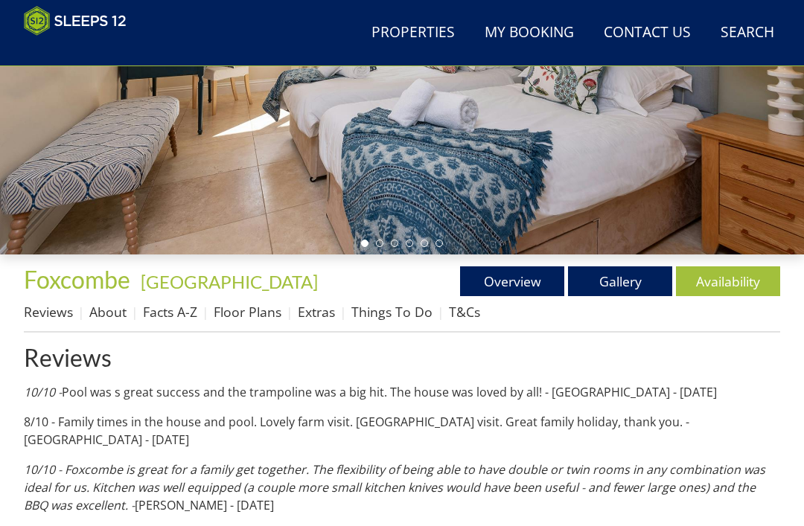
click at [107, 307] on link "About" at bounding box center [107, 312] width 37 height 18
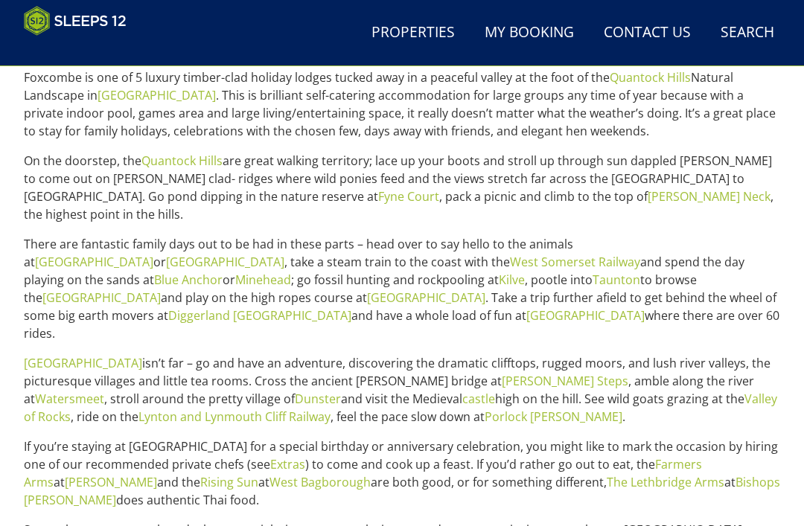
scroll to position [628, 0]
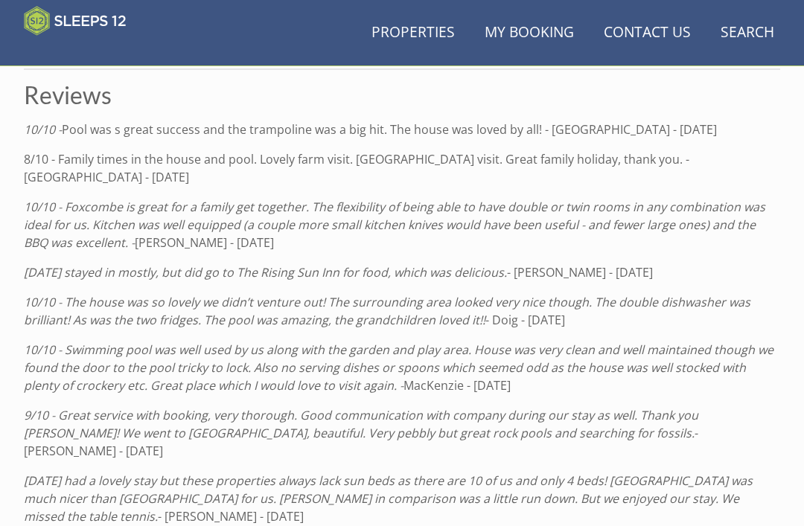
scroll to position [555, 0]
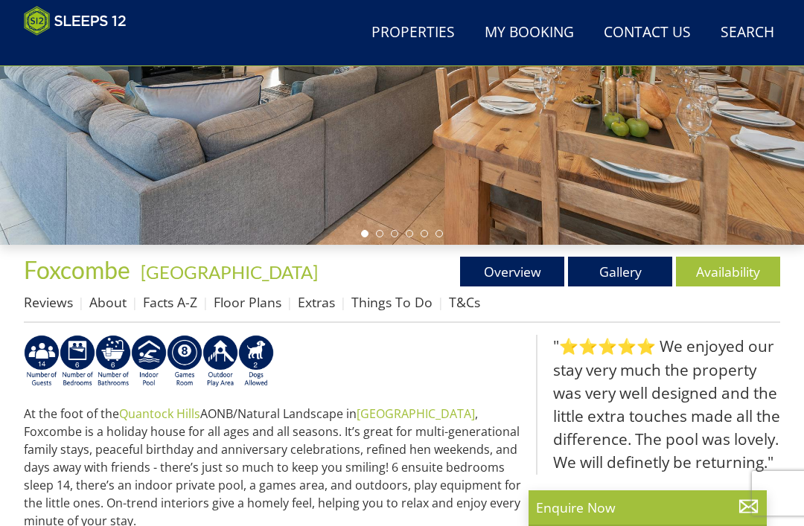
scroll to position [220, 0]
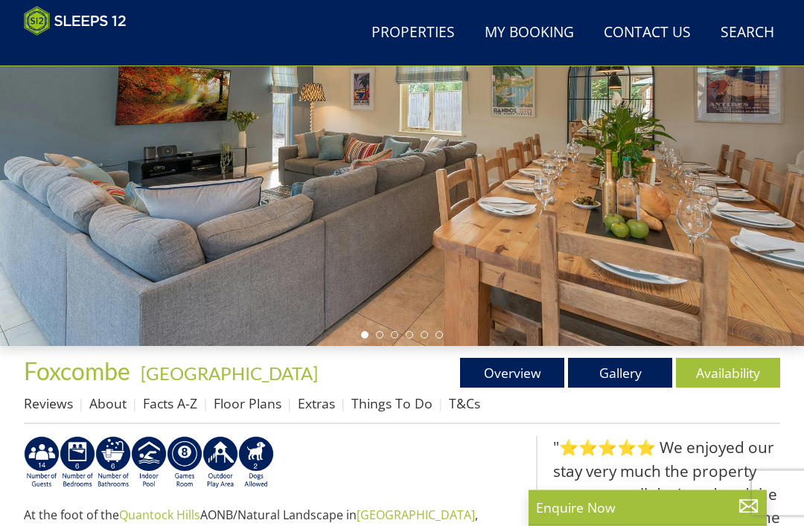
select select "12"
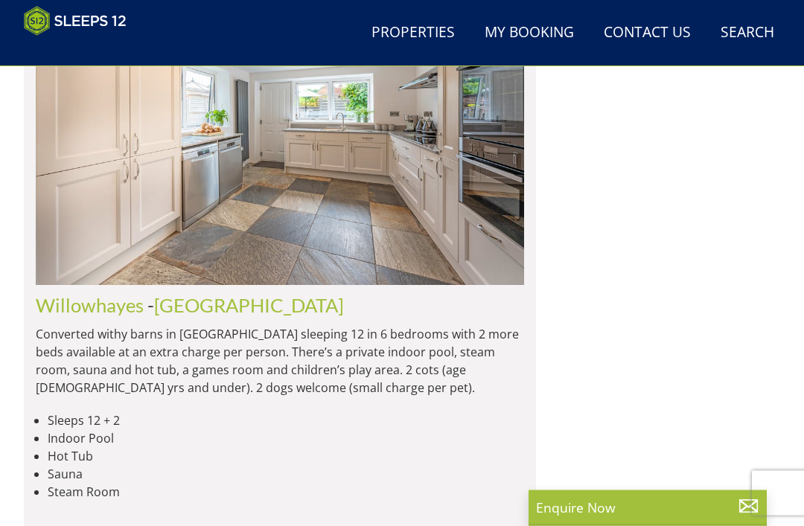
scroll to position [4499, 0]
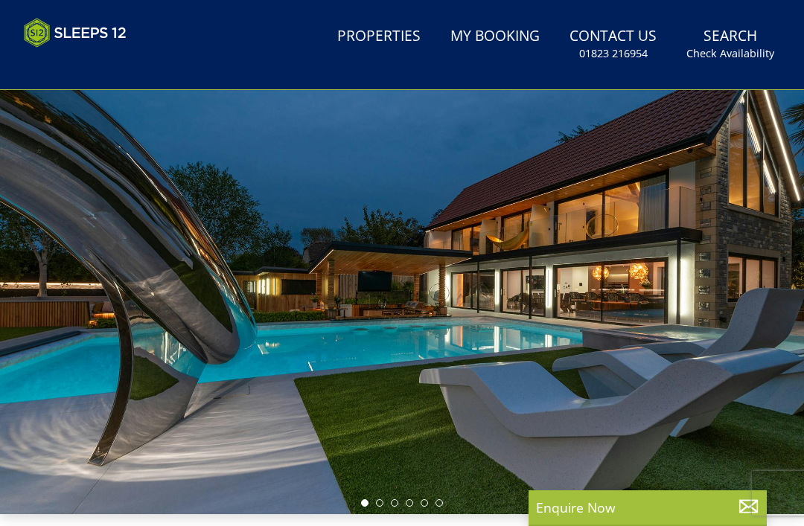
click at [754, 57] on small "Check Availability" at bounding box center [730, 53] width 88 height 15
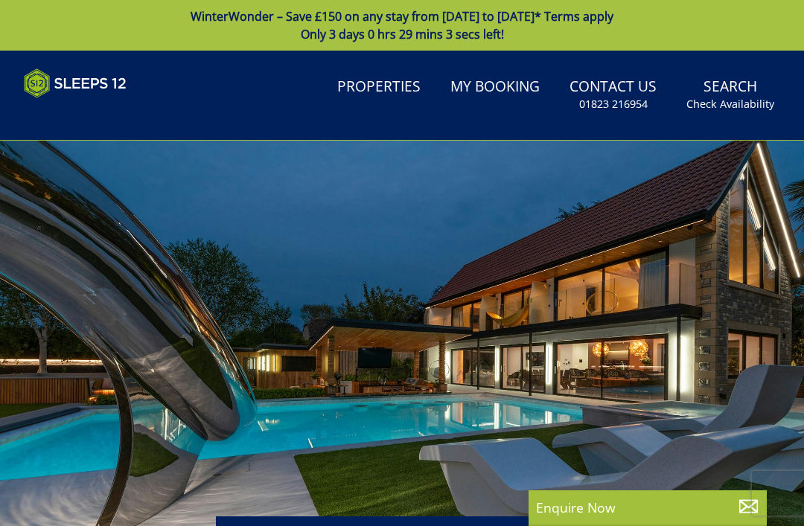
click at [760, 98] on small "Check Availability" at bounding box center [730, 104] width 88 height 15
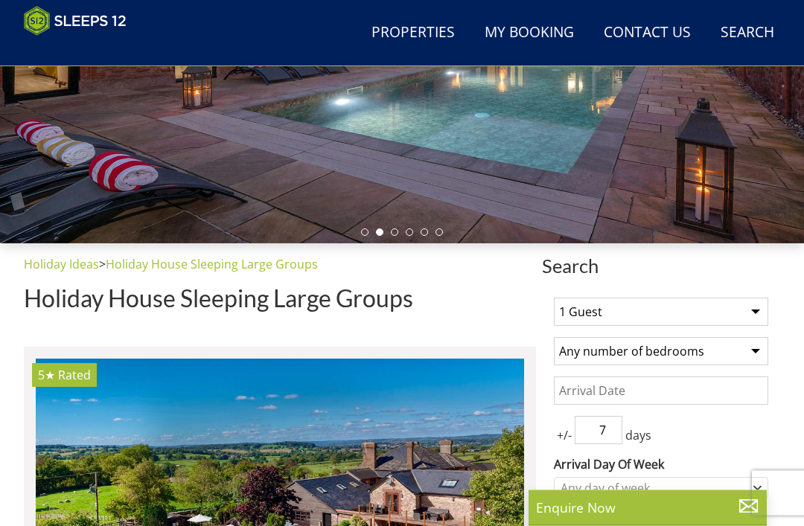
click at [733, 313] on select "1 Guest 2 Guests 3 Guests 4 Guests 5 Guests 6 Guests 7 Guests 8 Guests 9 Guests…" at bounding box center [661, 313] width 214 height 28
select select "12"
click at [714, 353] on select "Any number of bedrooms 4 Bedrooms 5 Bedrooms 6 Bedrooms 7 Bedrooms 8 Bedrooms 9…" at bounding box center [661, 351] width 214 height 28
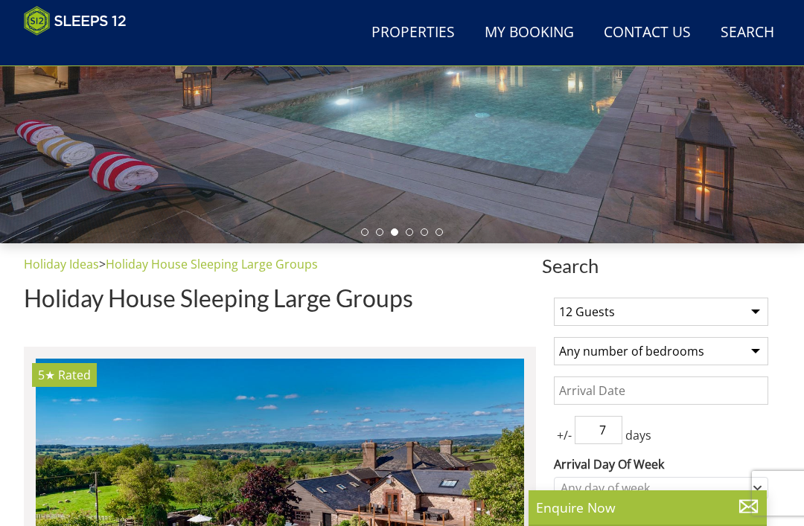
click at [706, 389] on input "Date" at bounding box center [661, 391] width 214 height 28
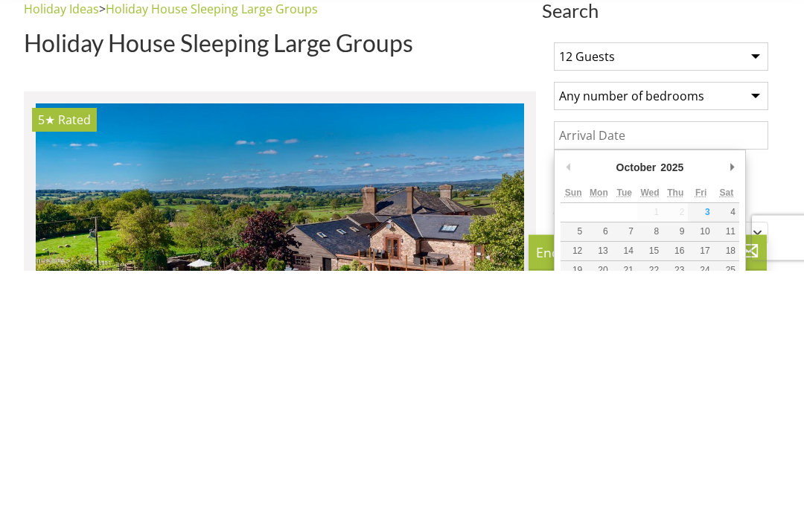
click at [683, 416] on select "2025 2026 2027 2028 2029 2030 2031 2032 2033 2034 2035" at bounding box center [678, 423] width 40 height 15
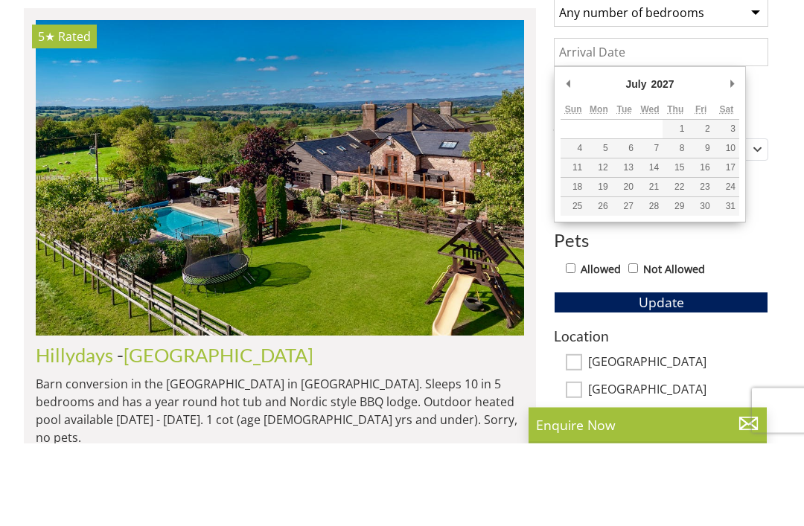
click at [642, 160] on select "January February March April May June July August September October November De…" at bounding box center [658, 167] width 71 height 15
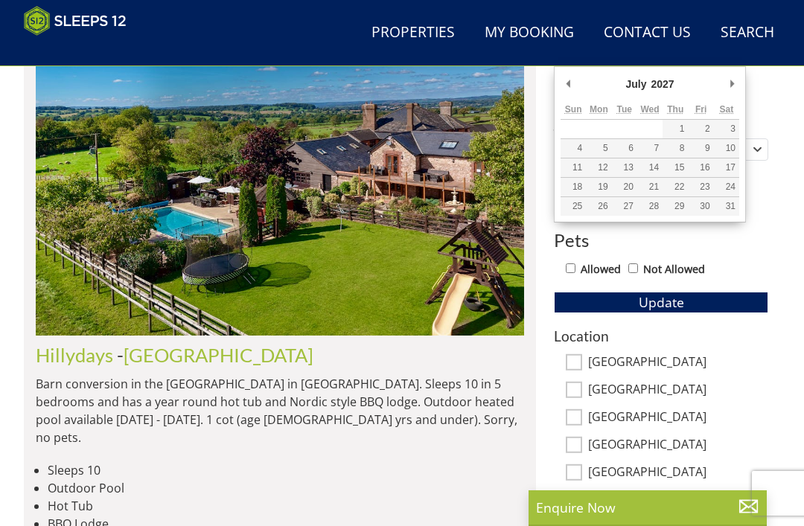
scroll to position [662, 0]
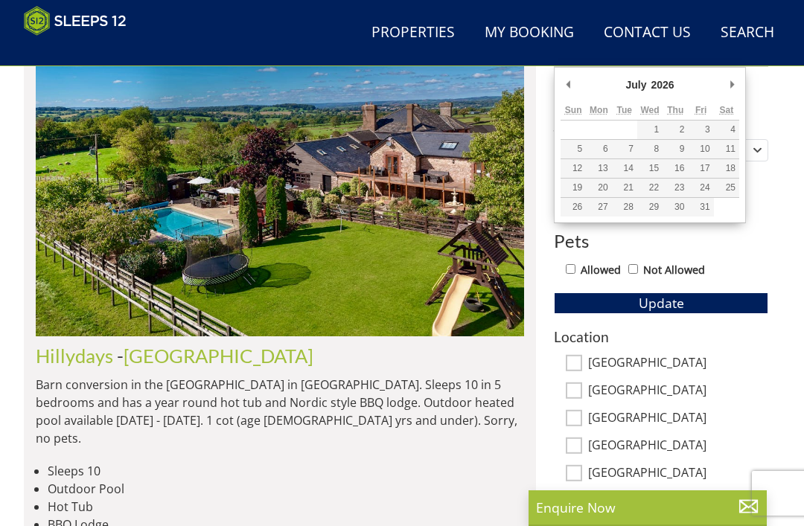
type input "[DATE]"
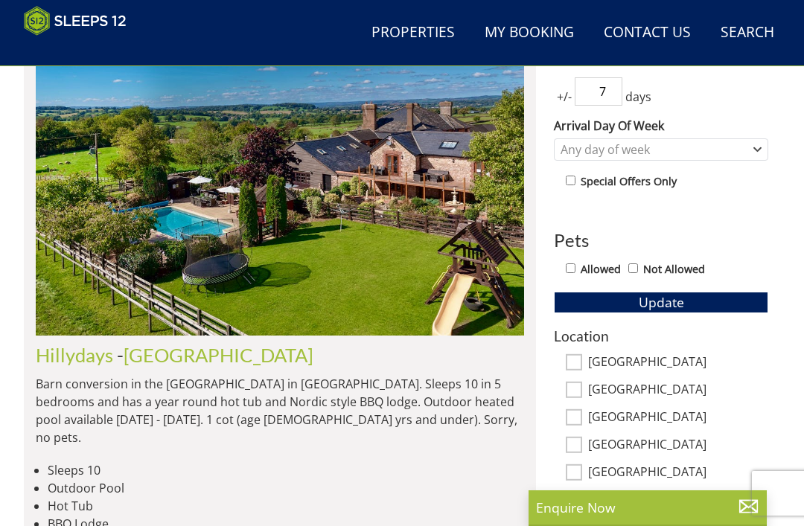
scroll to position [587, 0]
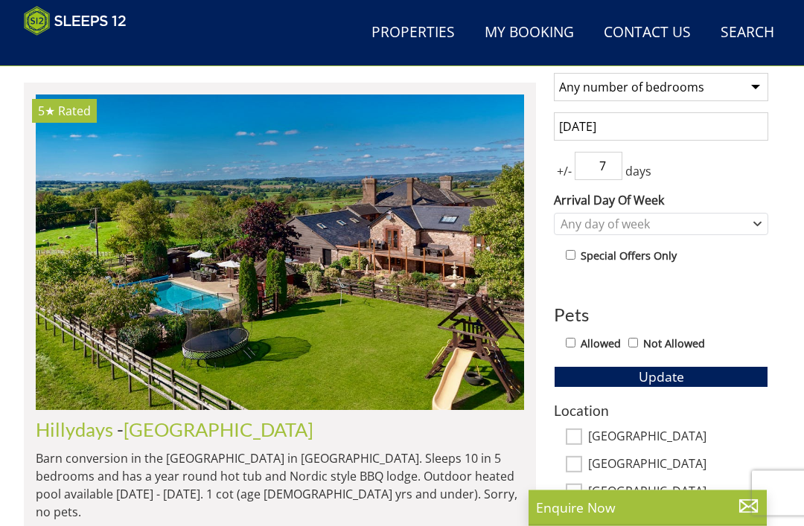
click at [622, 162] on input "7" at bounding box center [599, 167] width 48 height 28
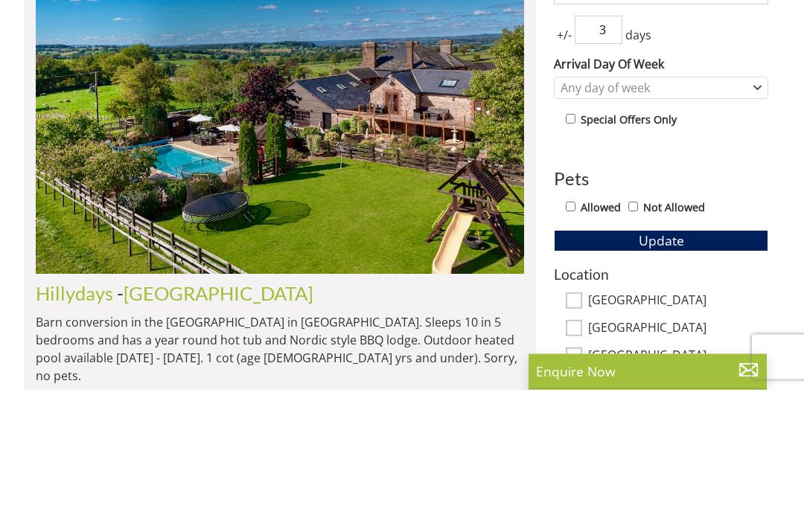
type input "3"
click at [737, 367] on button "Update" at bounding box center [661, 377] width 214 height 21
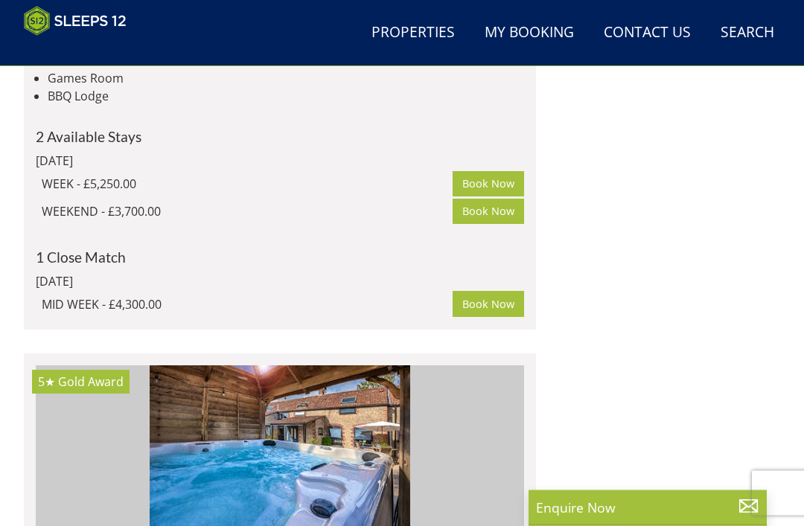
scroll to position [3040, 0]
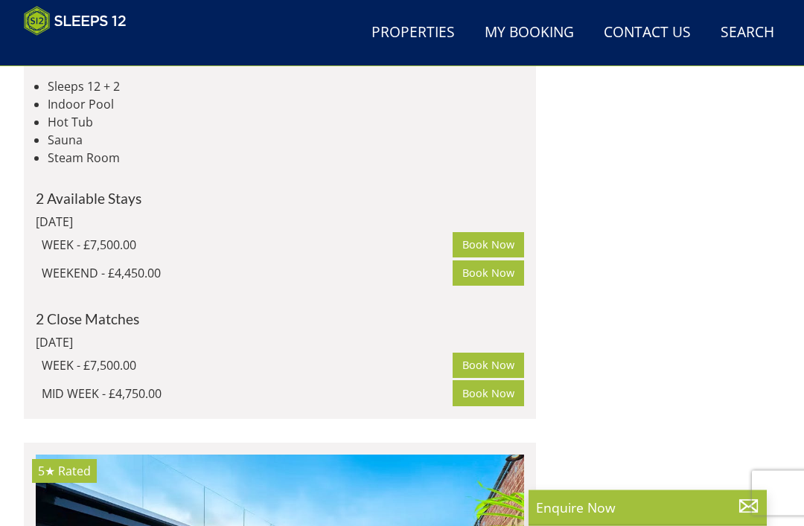
scroll to position [3768, 0]
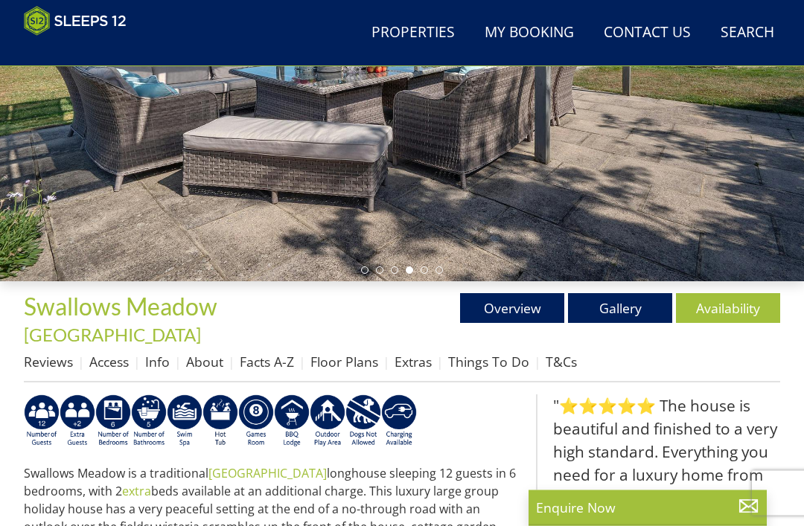
scroll to position [286, 0]
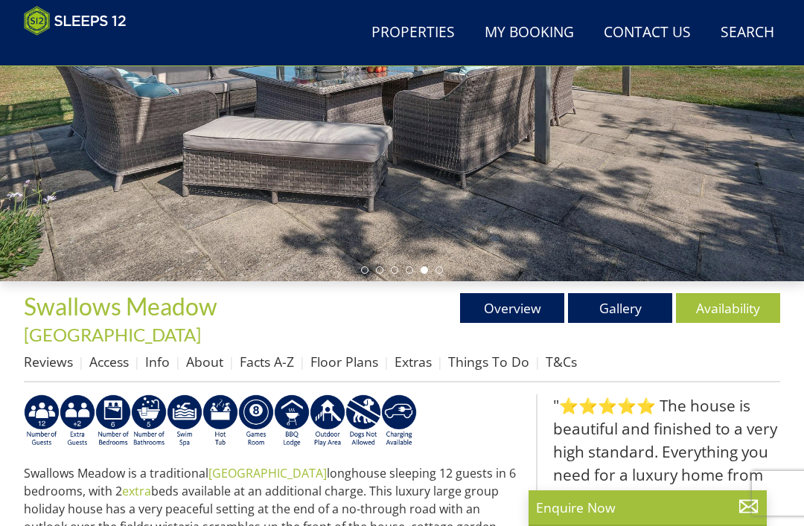
click at [348, 353] on link "Floor Plans" at bounding box center [344, 362] width 68 height 18
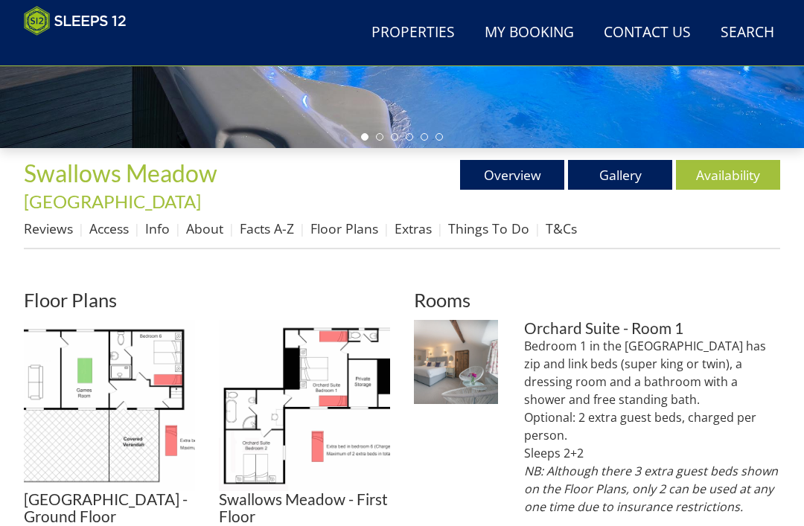
scroll to position [419, 0]
click at [73, 367] on img at bounding box center [109, 405] width 171 height 171
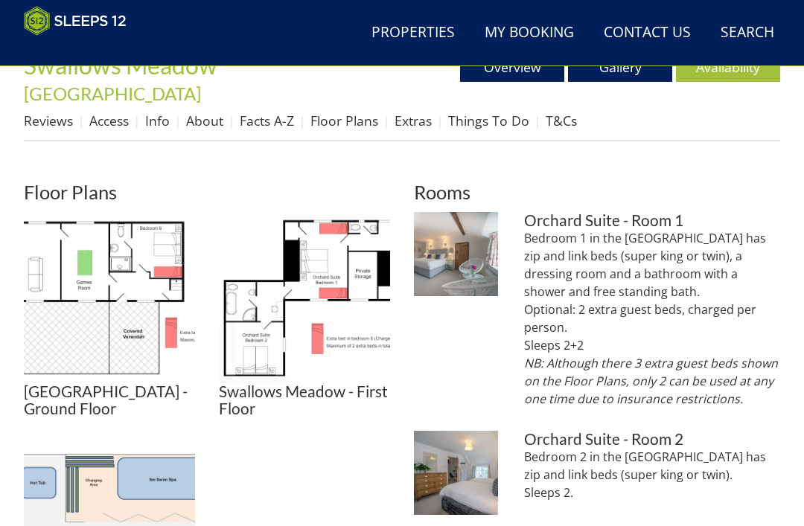
scroll to position [517, 0]
